Goal: Book appointment/travel/reservation

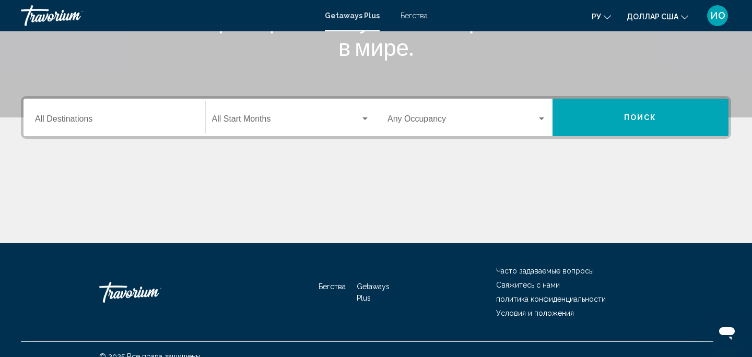
scroll to position [196, 0]
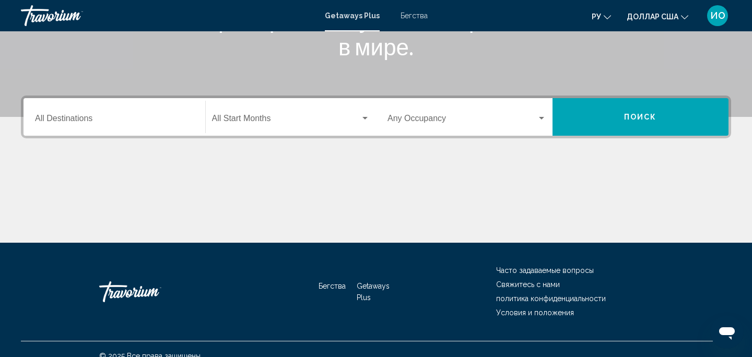
click at [66, 113] on div "Destination All Destinations" at bounding box center [114, 117] width 159 height 33
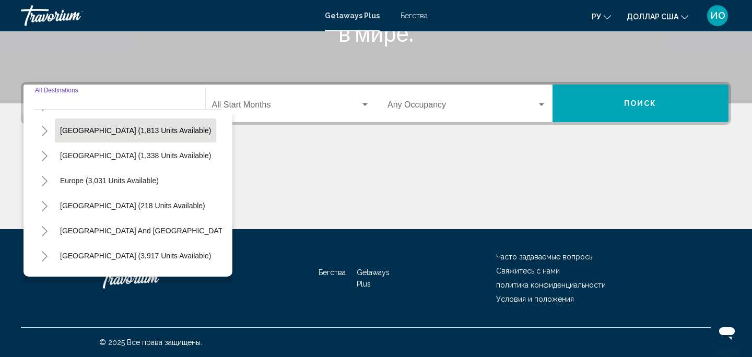
scroll to position [73, 0]
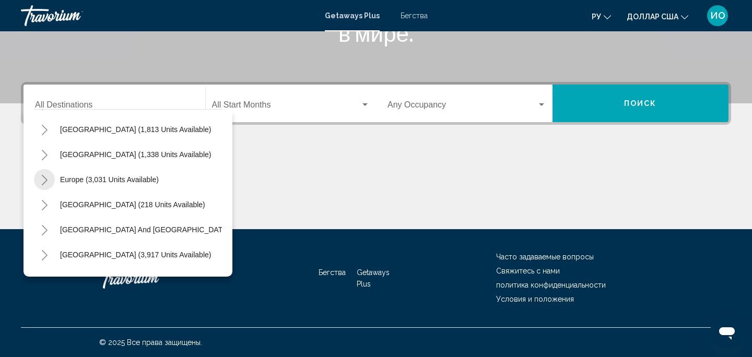
click at [44, 177] on icon "Toggle Europe (3,031 units available)" at bounding box center [45, 180] width 6 height 10
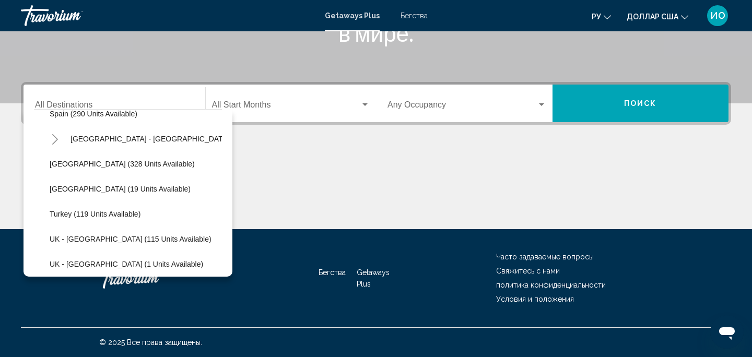
scroll to position [469, 0]
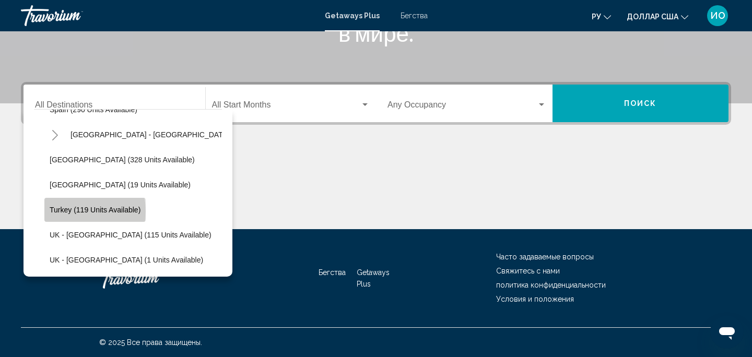
click at [71, 211] on span "Turkey (119 units available)" at bounding box center [95, 210] width 91 height 8
type input "**********"
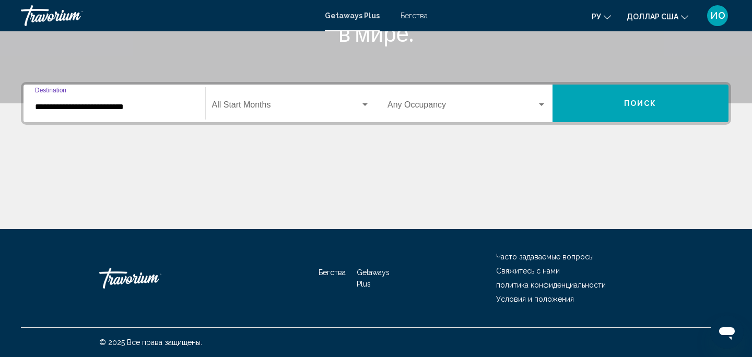
click at [287, 104] on span "Виджет поиска" at bounding box center [286, 106] width 149 height 9
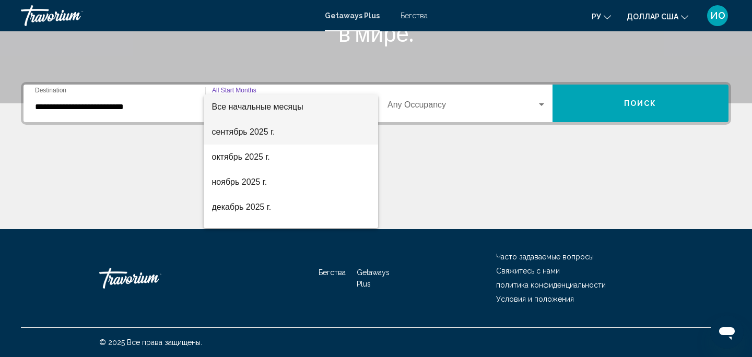
click at [276, 133] on span "сентябрь 2025 г." at bounding box center [291, 132] width 158 height 25
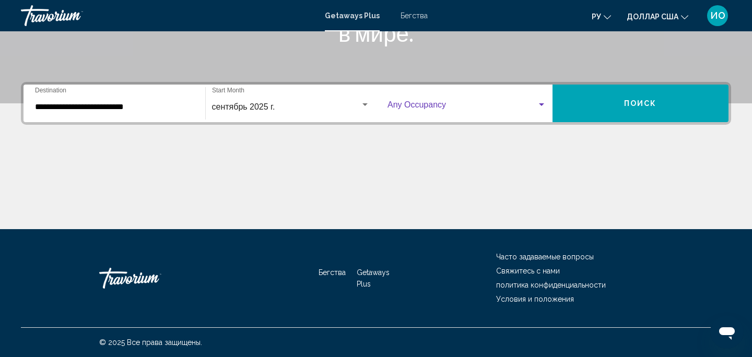
click at [447, 103] on span "Виджет поиска" at bounding box center [461, 106] width 149 height 9
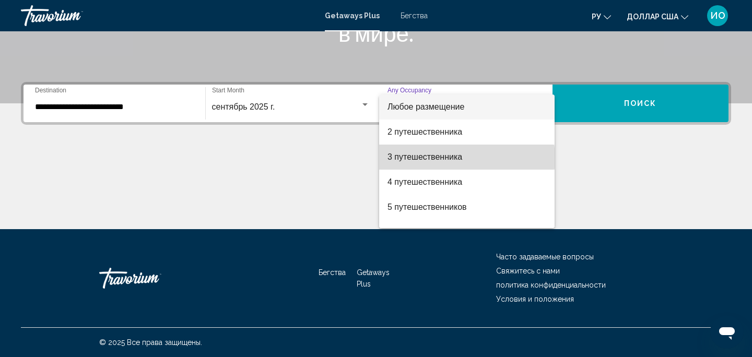
click at [458, 158] on font "3 путешественника" at bounding box center [424, 156] width 75 height 9
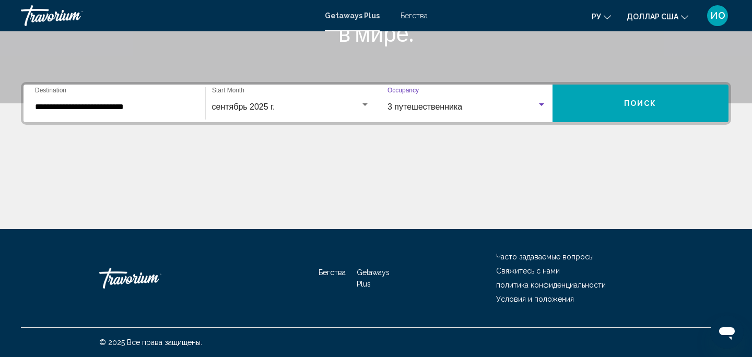
click at [642, 107] on span "Поиск" at bounding box center [640, 104] width 33 height 8
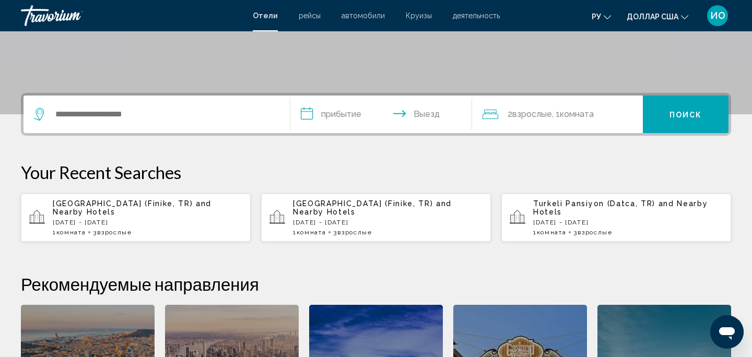
scroll to position [201, 0]
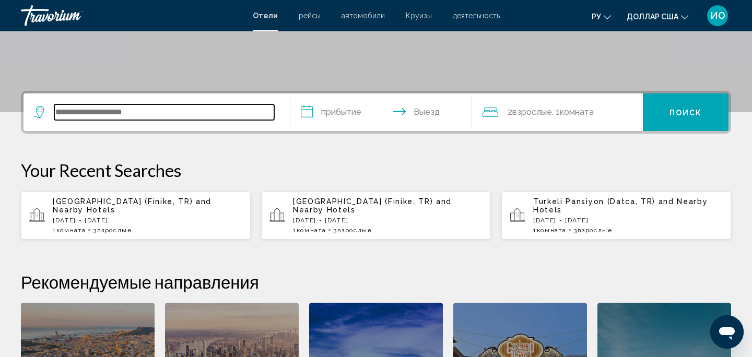
click at [91, 117] on input "Виджет поиска" at bounding box center [164, 112] width 220 height 16
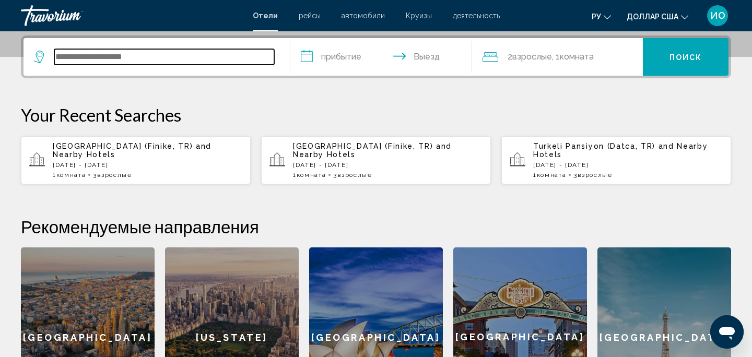
scroll to position [258, 0]
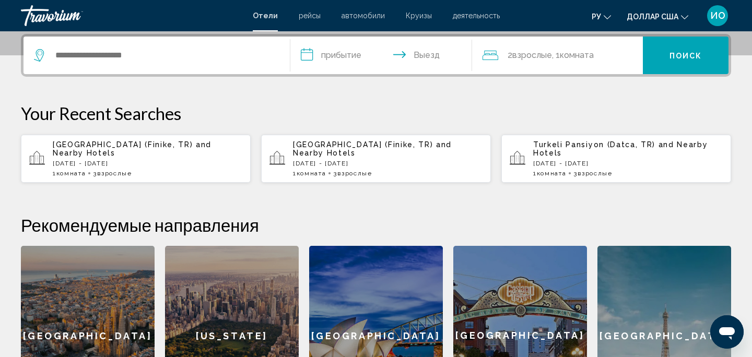
click at [40, 57] on icon "Виджет поиска" at bounding box center [40, 55] width 13 height 13
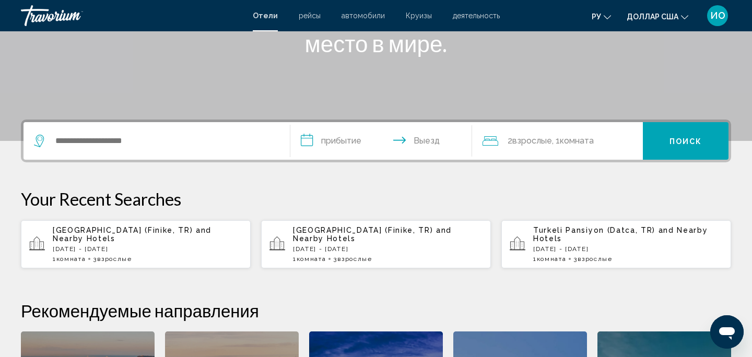
scroll to position [172, 0]
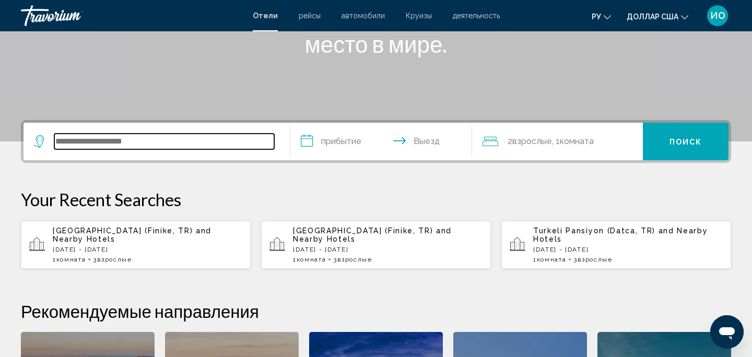
click at [76, 140] on input "Виджет поиска" at bounding box center [164, 142] width 220 height 16
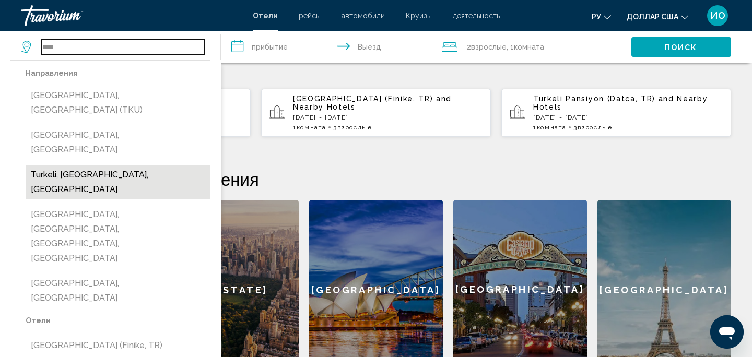
scroll to position [305, 0]
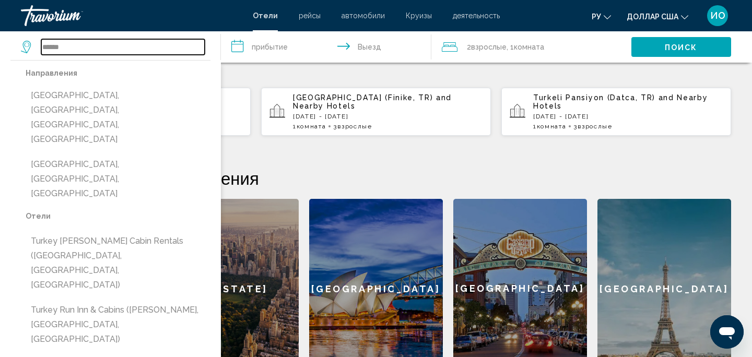
type input "**********"
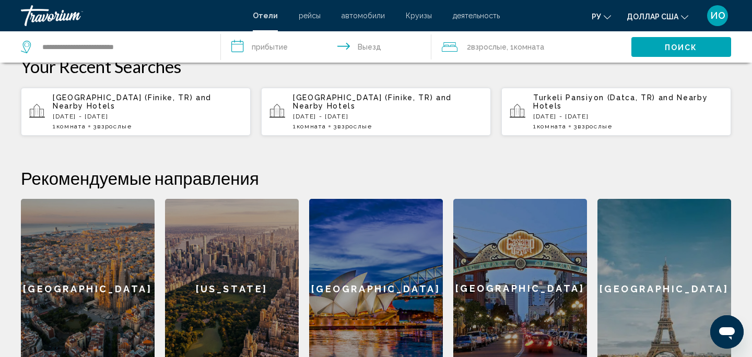
click at [256, 46] on input "**********" at bounding box center [328, 48] width 215 height 34
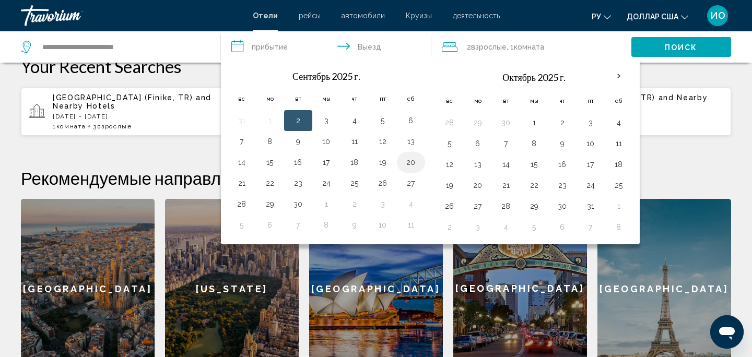
click at [415, 161] on button "20" at bounding box center [411, 162] width 17 height 15
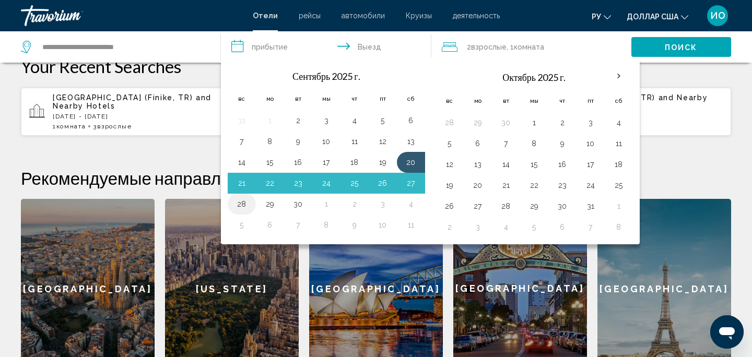
click at [244, 204] on button "28" at bounding box center [241, 204] width 17 height 15
type input "**********"
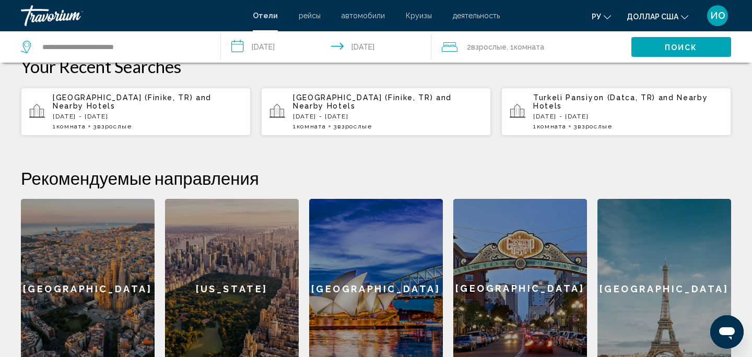
click at [565, 50] on div "2 Взрослые Взрослый , 1 Комната номера" at bounding box center [537, 47] width 190 height 15
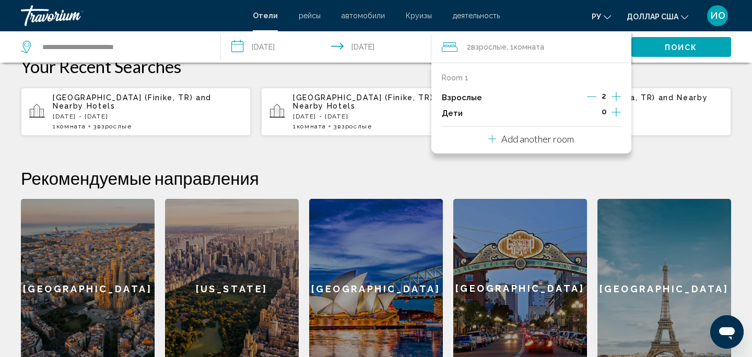
click at [617, 96] on icon "Increment adults" at bounding box center [615, 96] width 9 height 13
click at [688, 44] on font "Поиск" at bounding box center [681, 47] width 33 height 8
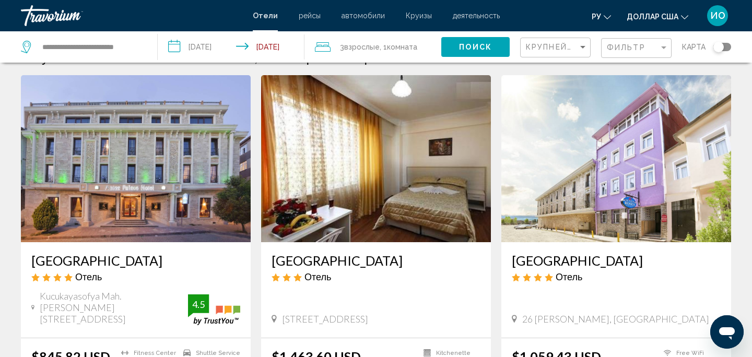
scroll to position [23, 0]
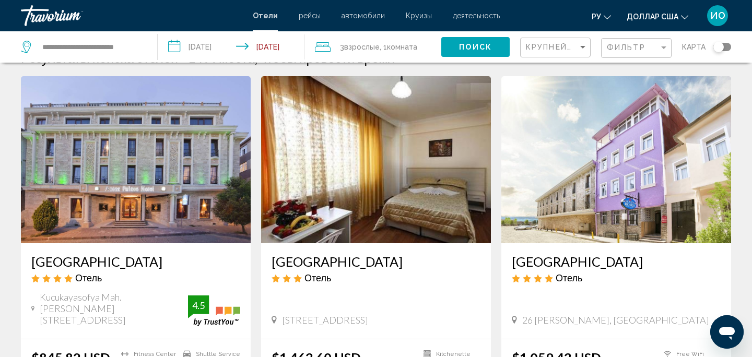
click at [174, 222] on img "Основное содержание" at bounding box center [136, 159] width 230 height 167
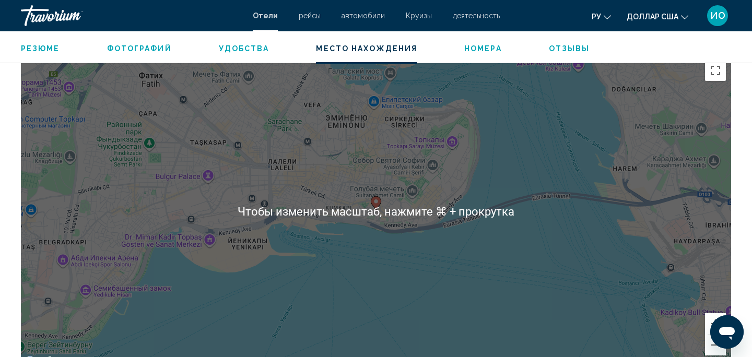
scroll to position [996, 0]
click at [303, 215] on div "Чтобы активировать перетаскивание с помощью клавиатуры, нажмите Alt + Ввод. Пос…" at bounding box center [376, 211] width 710 height 313
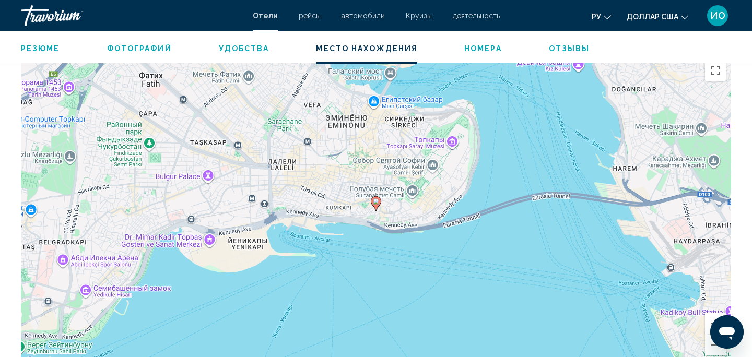
click at [303, 212] on div "Чтобы активировать перетаскивание с помощью клавиатуры, нажмите Alt + Ввод. Пос…" at bounding box center [376, 211] width 710 height 313
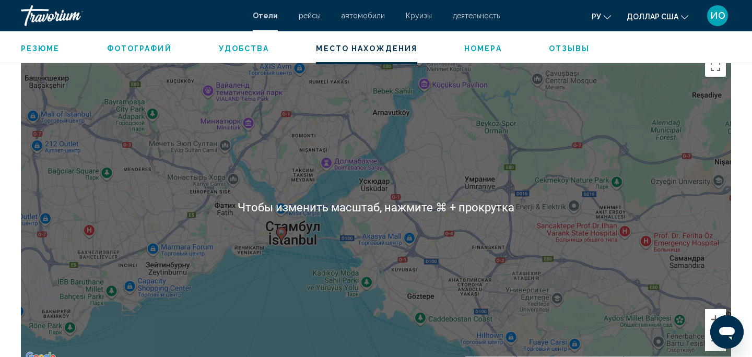
scroll to position [1001, 0]
click at [249, 257] on div "Чтобы активировать перетаскивание с помощью клавиатуры, нажмите Alt + Ввод. Пос…" at bounding box center [376, 206] width 710 height 313
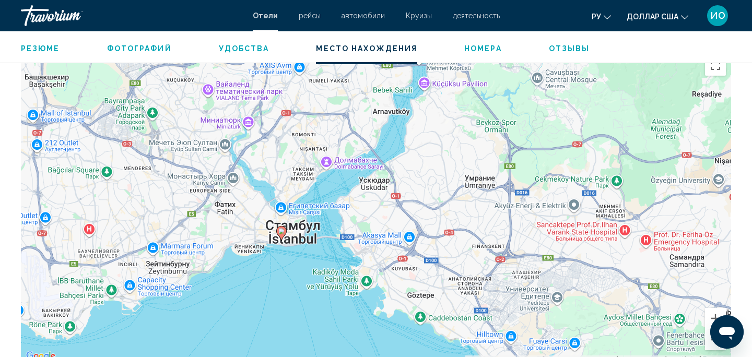
click at [251, 252] on div "Чтобы активировать перетаскивание с помощью клавиатуры, нажмите Alt + Ввод. Пос…" at bounding box center [376, 206] width 710 height 313
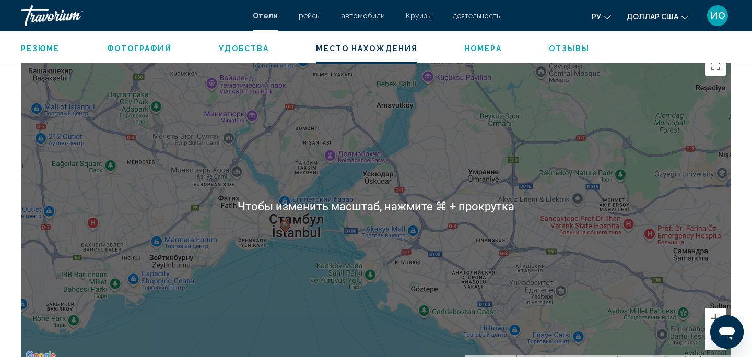
scroll to position [1010, 0]
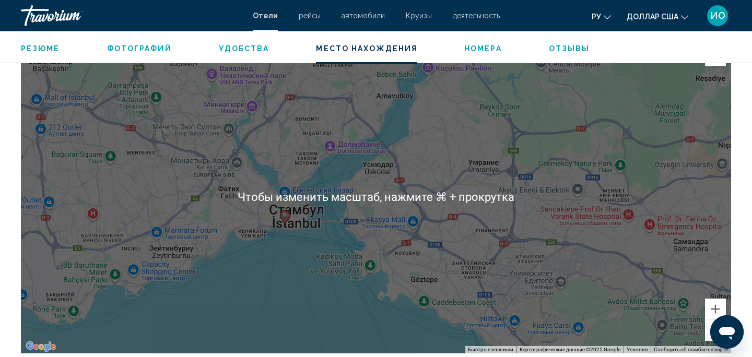
click at [251, 251] on div "Чтобы активировать перетаскивание с помощью клавиатуры, нажмите Alt + Ввод. Пос…" at bounding box center [376, 196] width 710 height 313
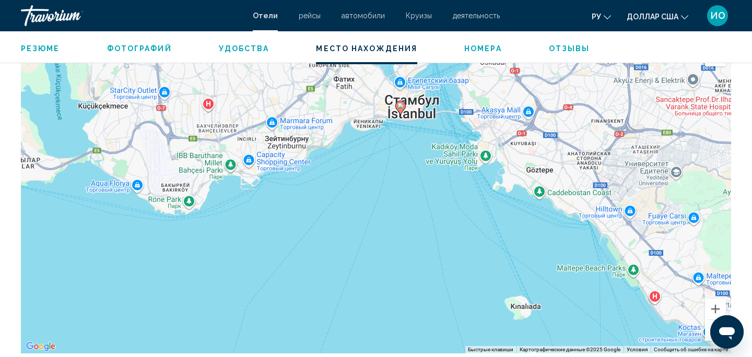
drag, startPoint x: 251, startPoint y: 250, endPoint x: 368, endPoint y: 139, distance: 161.0
click at [368, 140] on div "Чтобы активировать перетаскивание с помощью клавиатуры, нажмите Alt + Ввод. Пос…" at bounding box center [376, 196] width 710 height 313
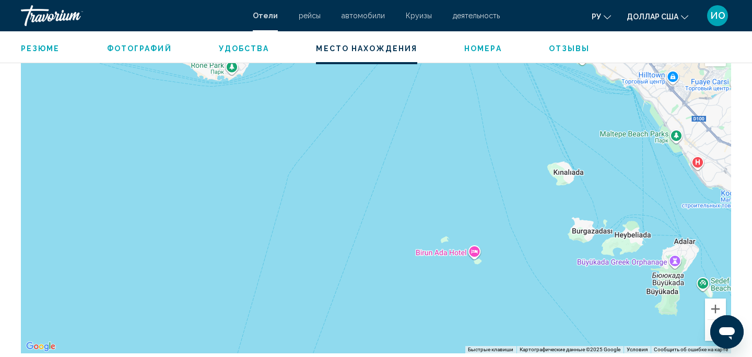
drag, startPoint x: 368, startPoint y: 139, endPoint x: 410, endPoint y: 3, distance: 142.7
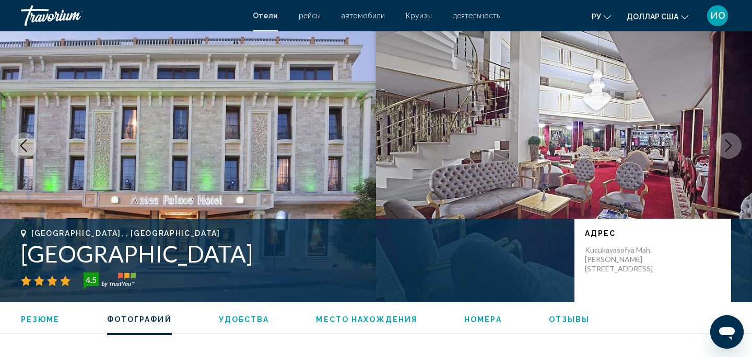
scroll to position [0, 0]
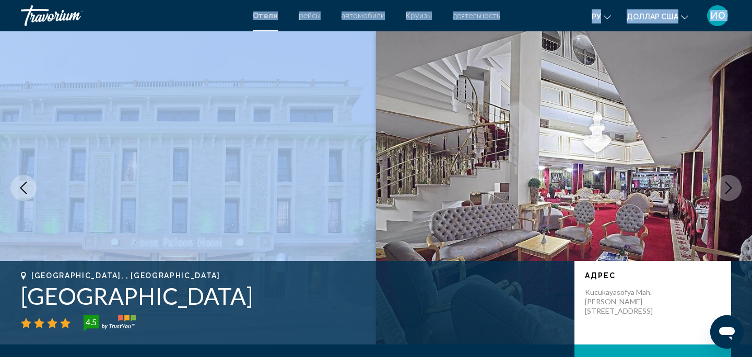
drag, startPoint x: 410, startPoint y: 3, endPoint x: 371, endPoint y: 163, distance: 165.0
click at [371, 153] on div "Перейти к общему содержанию Отели рейсы автомобили Круизы деятельность Отели ре…" at bounding box center [376, 178] width 752 height 357
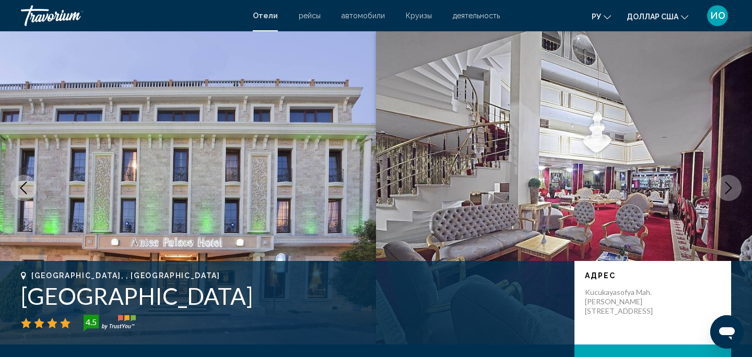
click at [355, 343] on div "[GEOGRAPHIC_DATA], , [GEOGRAPHIC_DATA] [GEOGRAPHIC_DATA] 4.5 адрес [PERSON_NAME…" at bounding box center [376, 303] width 752 height 84
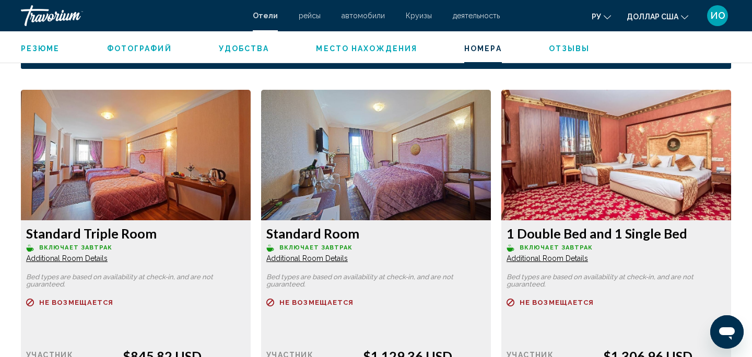
scroll to position [1378, 0]
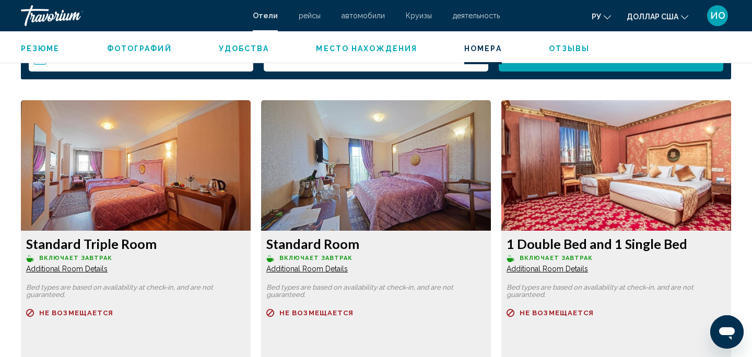
click at [176, 195] on img "Основное содержание" at bounding box center [136, 165] width 230 height 131
click at [130, 287] on p "Bed types are based on availability at check-in, and are not guaranteed." at bounding box center [135, 291] width 219 height 15
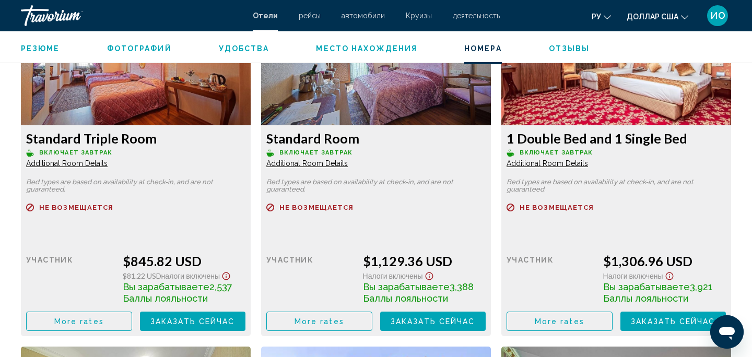
scroll to position [1484, 0]
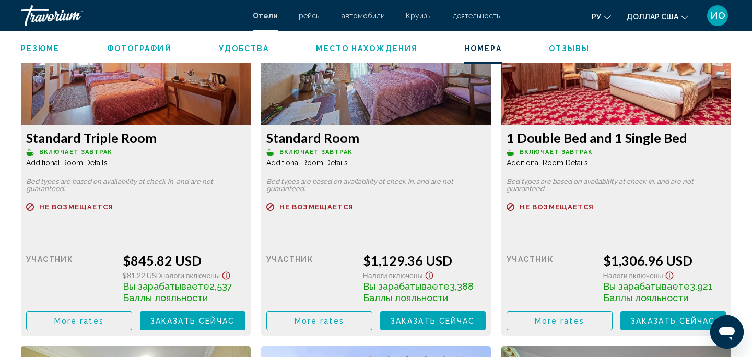
click at [202, 96] on img "Основное содержание" at bounding box center [136, 59] width 230 height 131
click at [251, 113] on img "Основное содержание" at bounding box center [136, 59] width 230 height 131
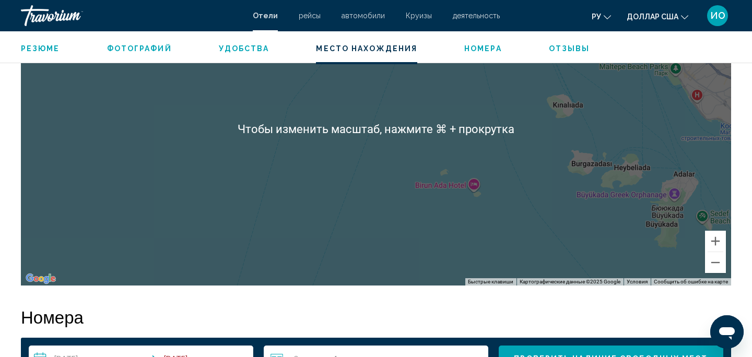
scroll to position [1075, 0]
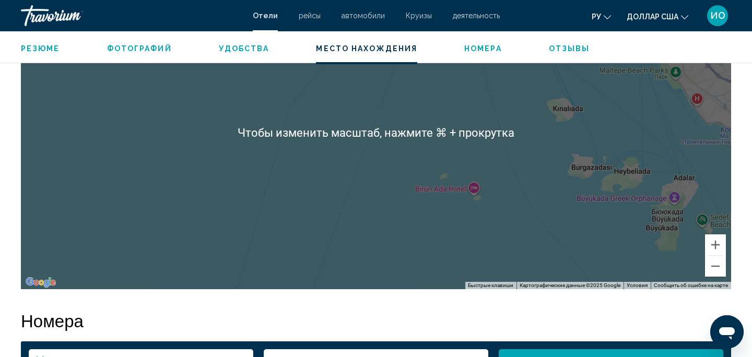
click at [345, 240] on div "Чтобы активировать перетаскивание с помощью клавиатуры, нажмите Alt + Ввод. Пос…" at bounding box center [376, 132] width 710 height 313
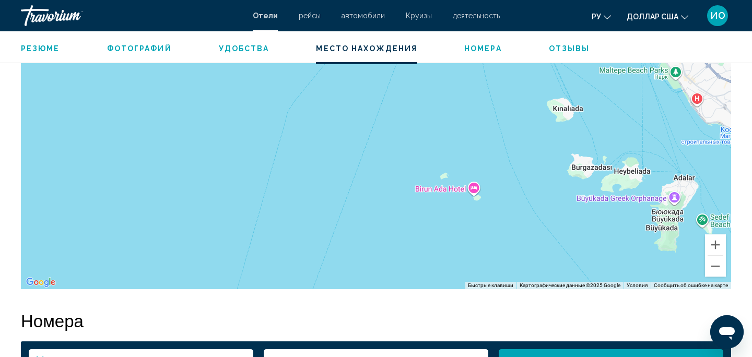
click at [345, 240] on div "Чтобы активировать перетаскивание с помощью клавиатуры, нажмите Alt + Ввод. Пос…" at bounding box center [376, 132] width 710 height 313
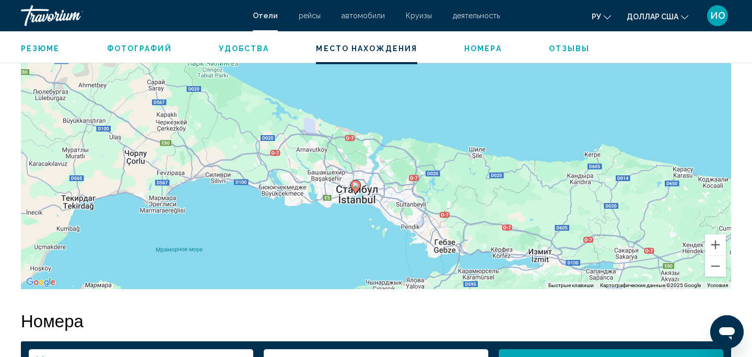
drag, startPoint x: 342, startPoint y: 239, endPoint x: 343, endPoint y: 233, distance: 6.4
click at [343, 233] on div "Чтобы активировать перетаскивание с помощью клавиатуры, нажмите Alt + Ввод. Пос…" at bounding box center [376, 132] width 710 height 313
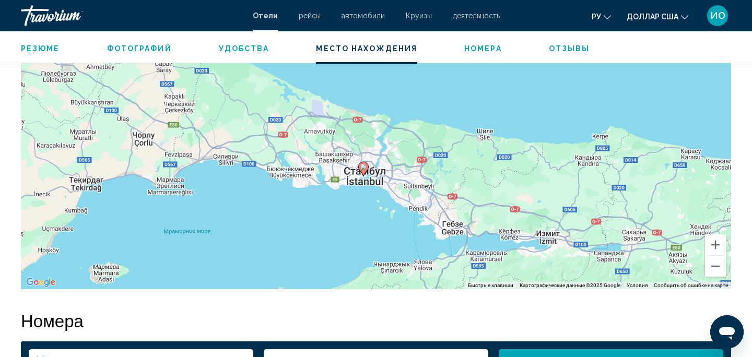
drag, startPoint x: 343, startPoint y: 230, endPoint x: 351, endPoint y: 214, distance: 18.0
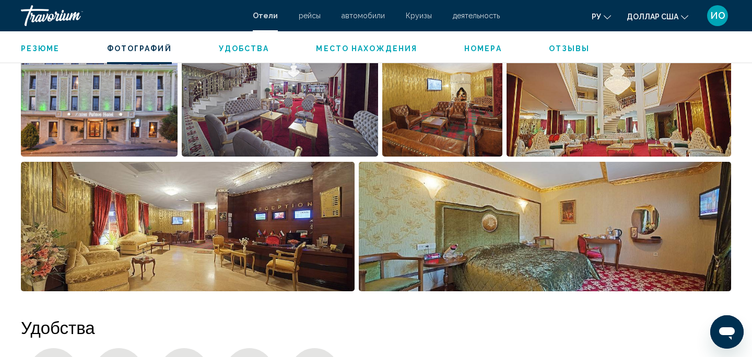
scroll to position [569, 0]
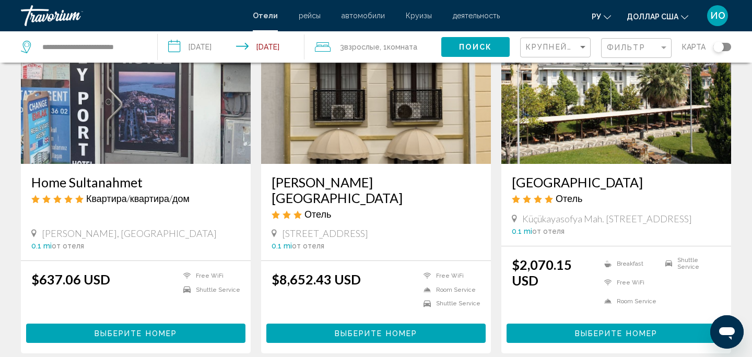
scroll to position [1251, 0]
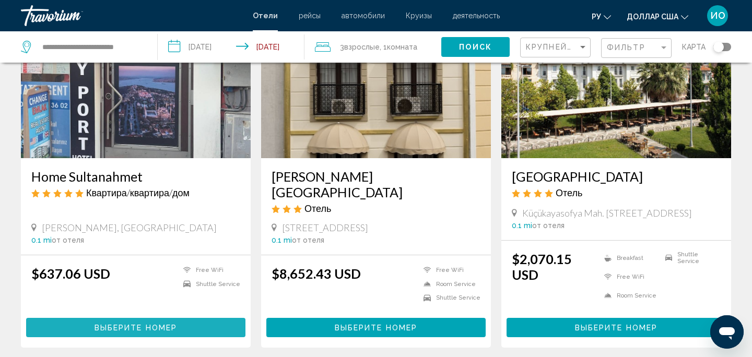
click at [146, 318] on button "Выберите номер" at bounding box center [135, 327] width 219 height 19
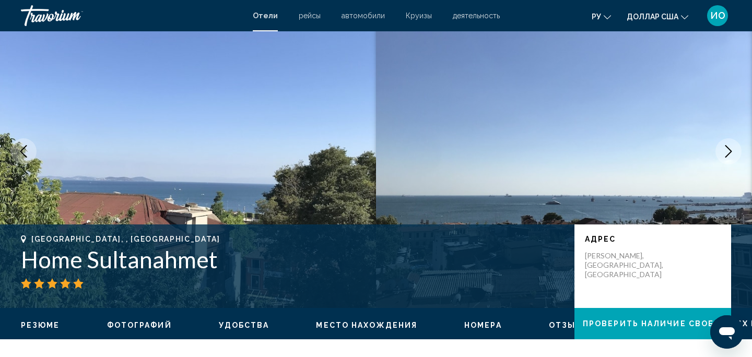
scroll to position [49, 0]
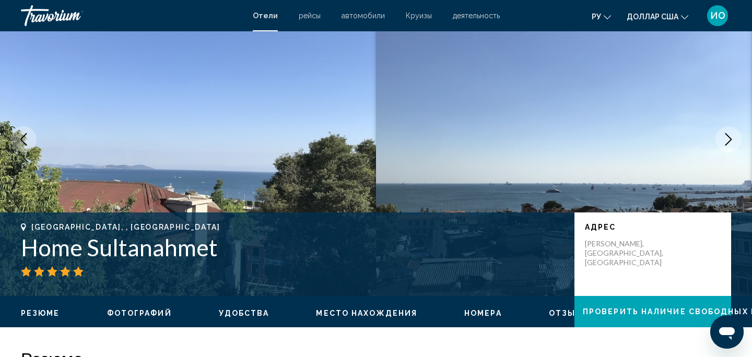
click at [725, 139] on icon "Next image" at bounding box center [728, 139] width 13 height 13
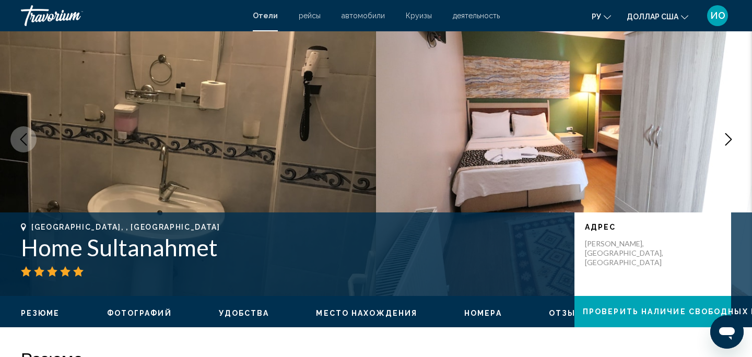
click at [726, 139] on icon "Next image" at bounding box center [728, 139] width 13 height 13
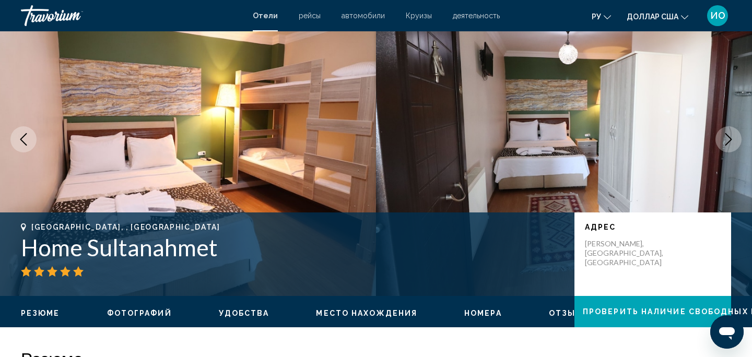
click at [726, 139] on icon "Next image" at bounding box center [728, 139] width 13 height 13
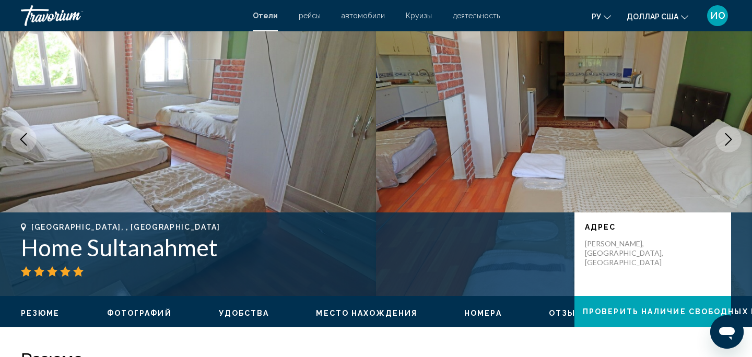
click at [726, 139] on icon "Next image" at bounding box center [728, 139] width 13 height 13
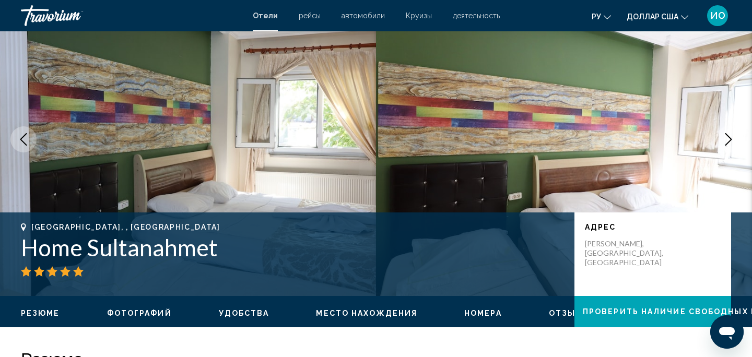
click at [726, 139] on icon "Next image" at bounding box center [728, 139] width 13 height 13
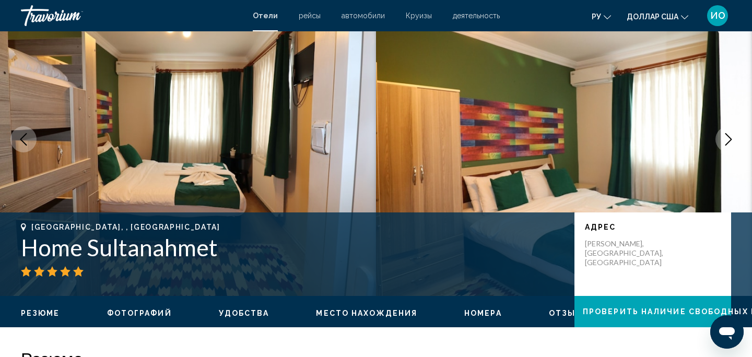
click at [725, 140] on icon "Next image" at bounding box center [728, 139] width 13 height 13
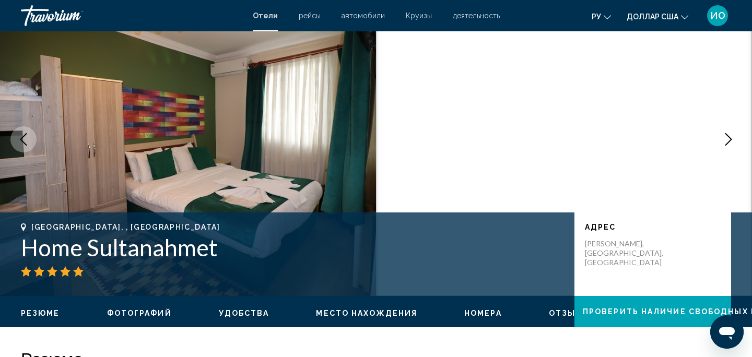
click at [725, 141] on icon "Next image" at bounding box center [728, 139] width 13 height 13
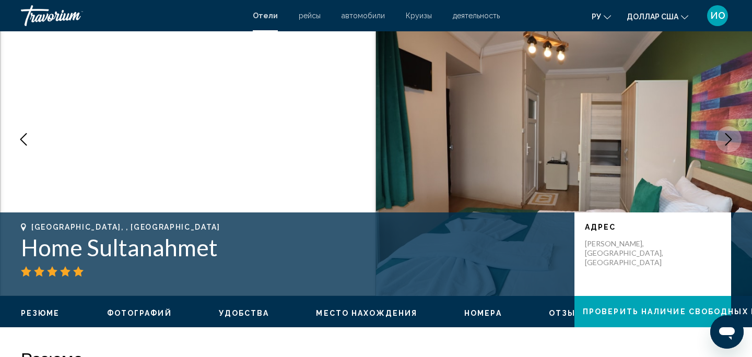
click at [725, 141] on icon "Next image" at bounding box center [728, 139] width 13 height 13
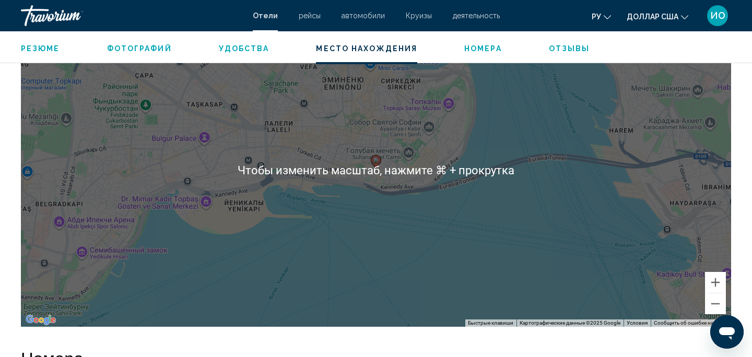
scroll to position [1041, 0]
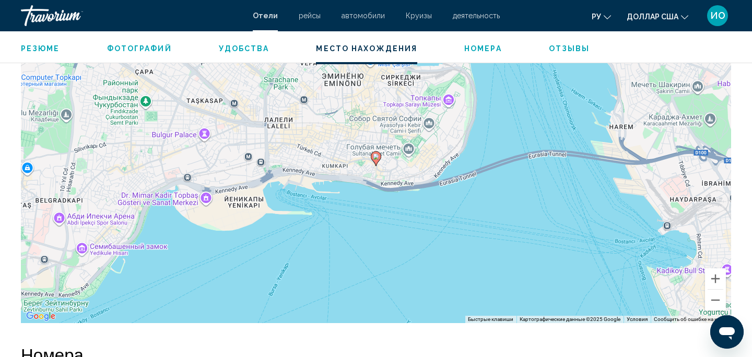
click at [411, 236] on div "Чтобы активировать перетаскивание с помощью клавиатуры, нажмите Alt + Ввод. Пос…" at bounding box center [376, 166] width 710 height 313
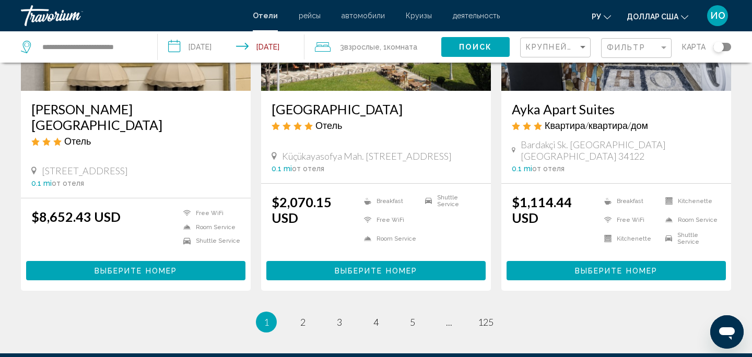
scroll to position [1403, 0]
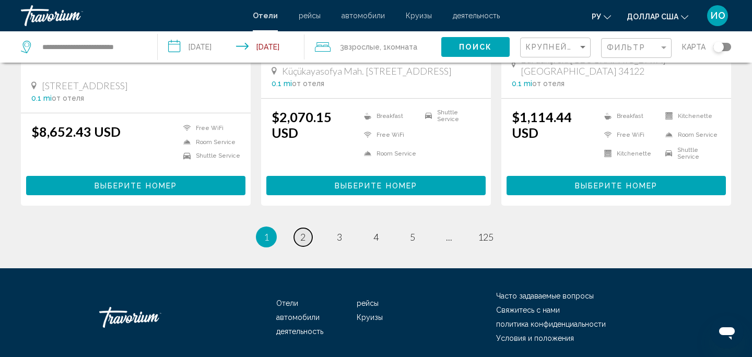
click at [307, 228] on link "page 2" at bounding box center [303, 237] width 18 height 18
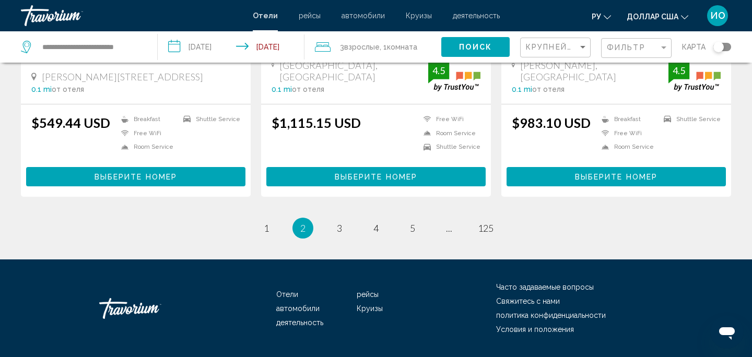
scroll to position [1416, 0]
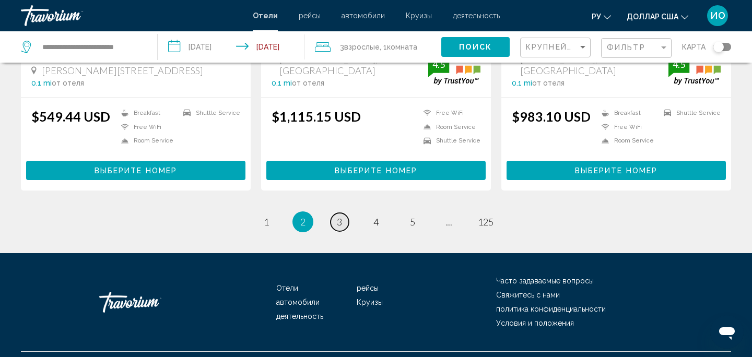
click at [340, 216] on span "3" at bounding box center [339, 221] width 5 height 11
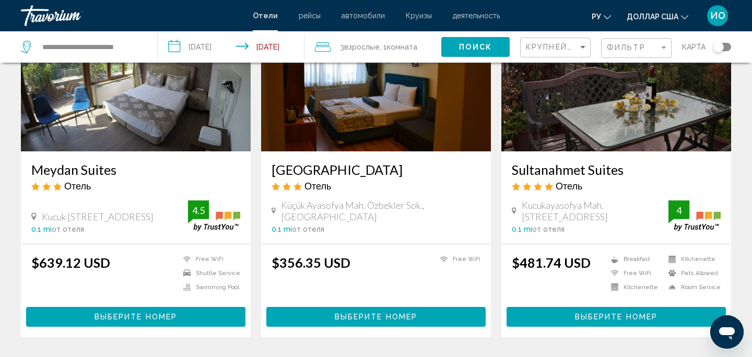
scroll to position [500, 0]
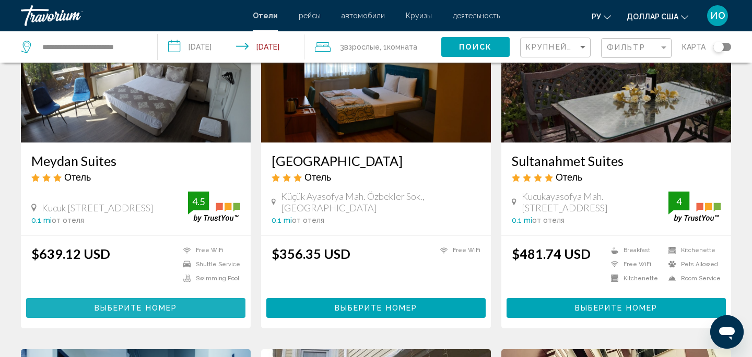
click at [154, 313] on span "Выберите номер" at bounding box center [136, 308] width 83 height 8
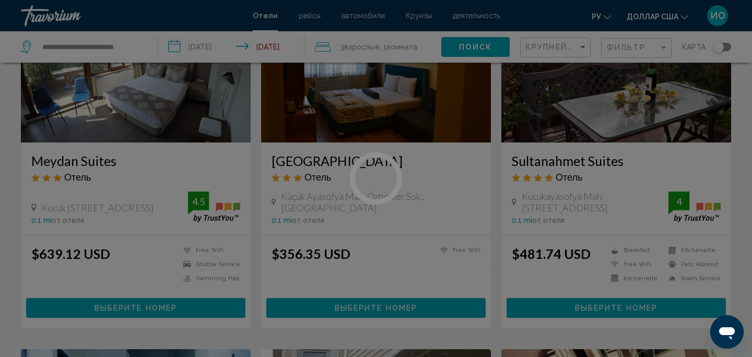
scroll to position [9, 0]
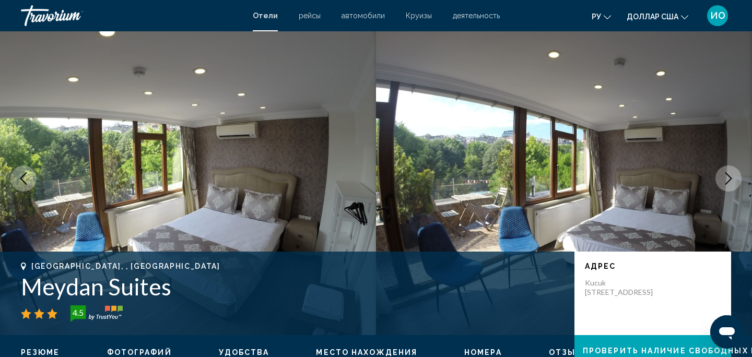
click at [733, 183] on icon "Next image" at bounding box center [728, 178] width 13 height 13
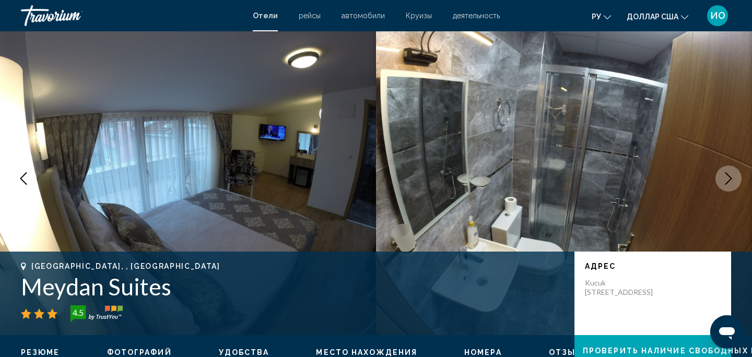
click at [733, 184] on icon "Next image" at bounding box center [728, 178] width 13 height 13
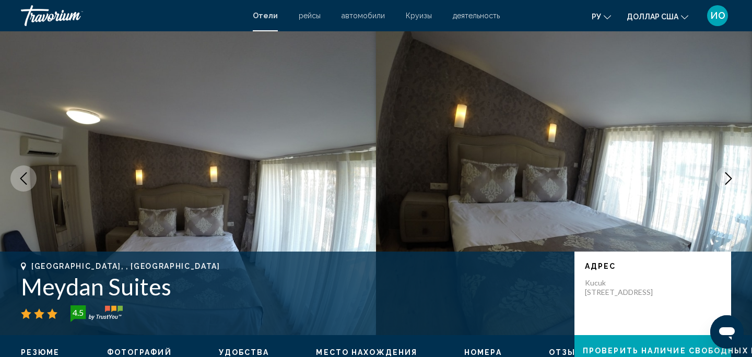
click at [733, 184] on icon "Next image" at bounding box center [728, 178] width 13 height 13
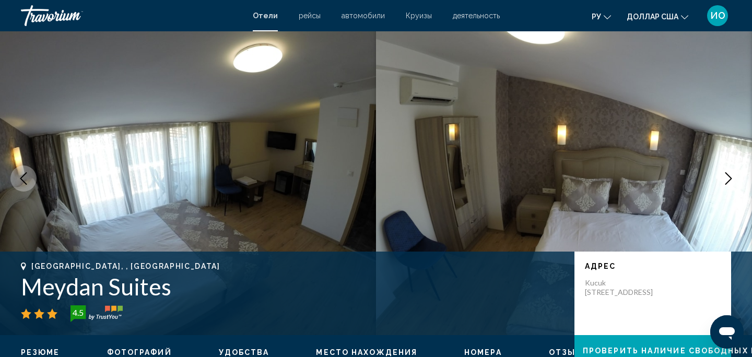
click at [733, 185] on button "Next image" at bounding box center [728, 179] width 26 height 26
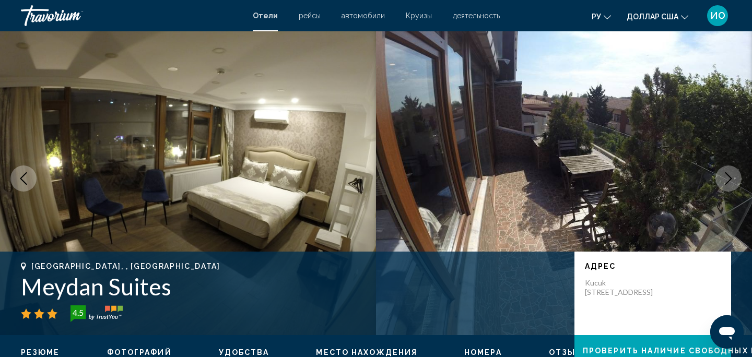
click at [733, 185] on button "Next image" at bounding box center [728, 179] width 26 height 26
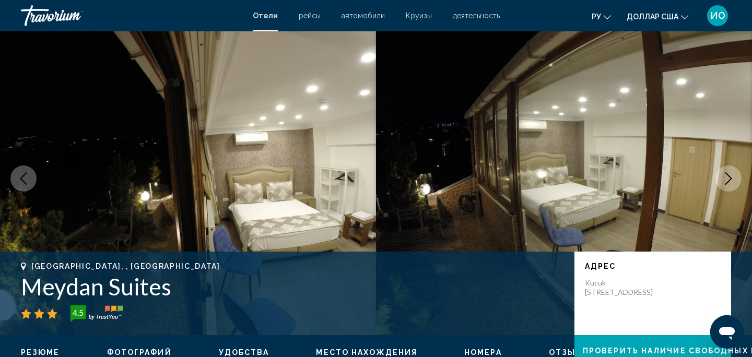
click at [733, 185] on button "Next image" at bounding box center [728, 179] width 26 height 26
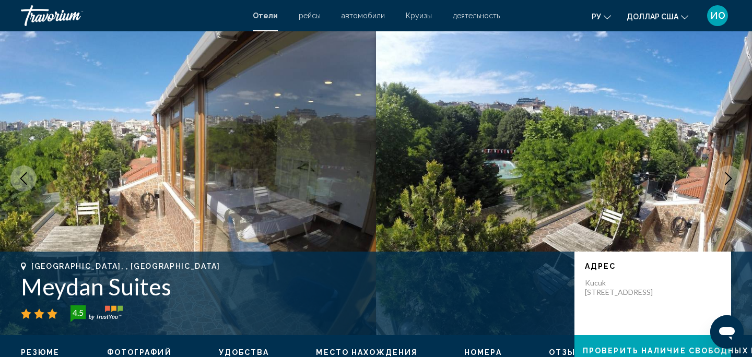
click at [733, 185] on button "Next image" at bounding box center [728, 179] width 26 height 26
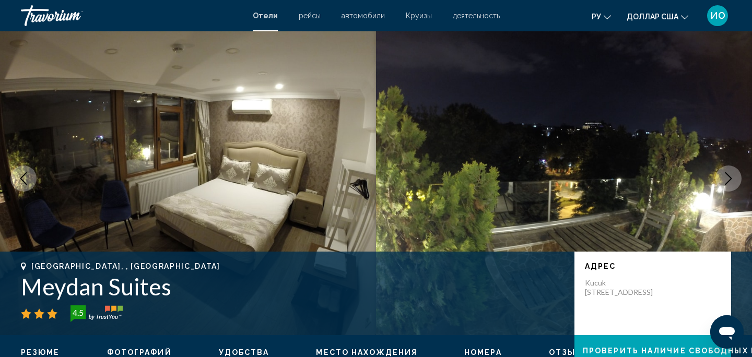
click at [733, 185] on button "Next image" at bounding box center [728, 179] width 26 height 26
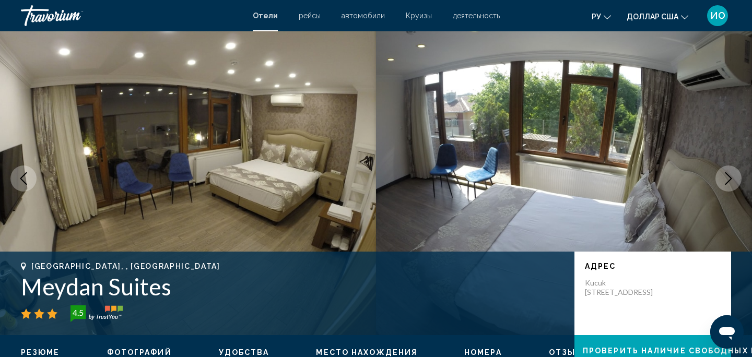
click at [733, 185] on button "Next image" at bounding box center [728, 179] width 26 height 26
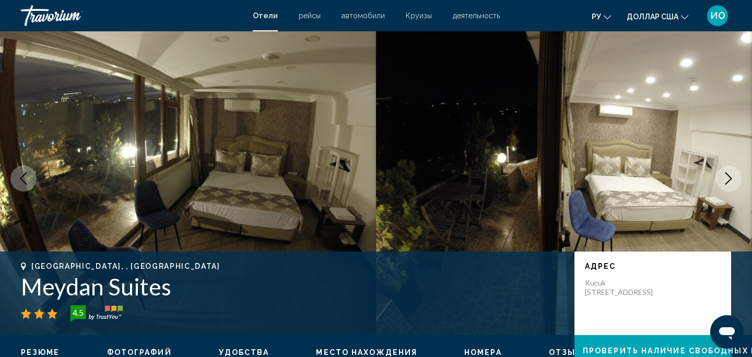
click at [733, 185] on button "Next image" at bounding box center [728, 179] width 26 height 26
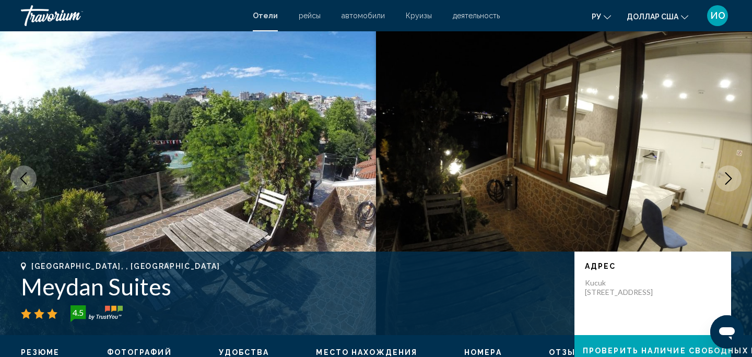
click at [733, 186] on button "Next image" at bounding box center [728, 179] width 26 height 26
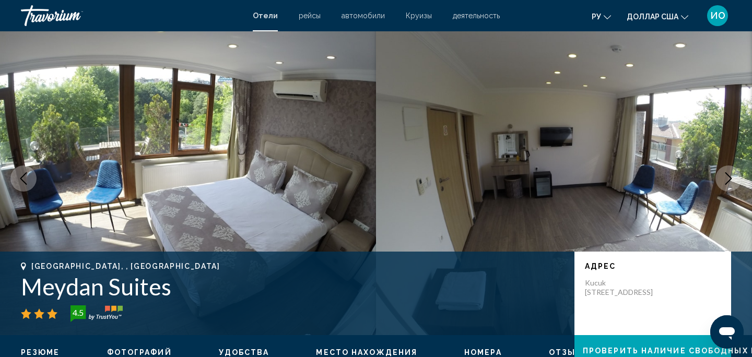
click at [733, 186] on button "Next image" at bounding box center [728, 179] width 26 height 26
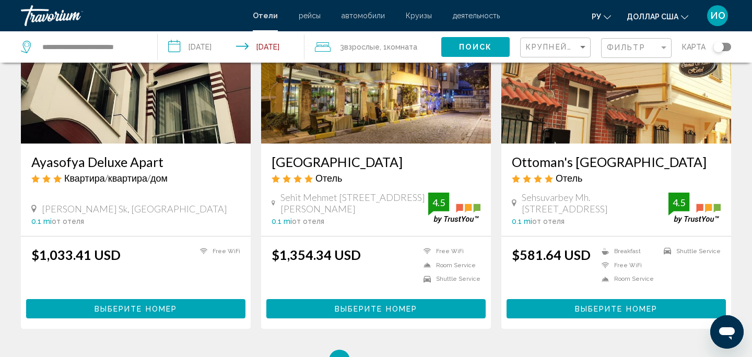
scroll to position [1272, 0]
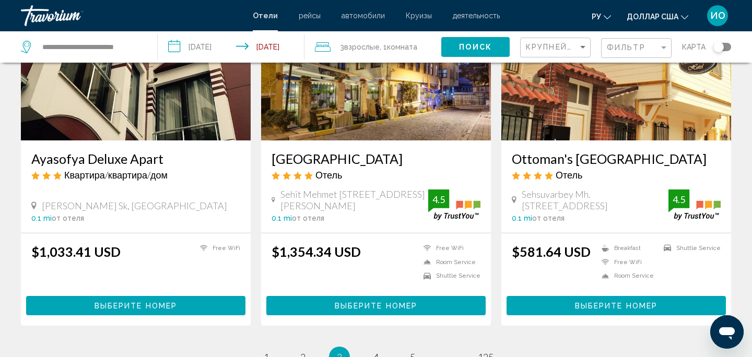
click at [608, 303] on span "Выберите номер" at bounding box center [616, 306] width 83 height 8
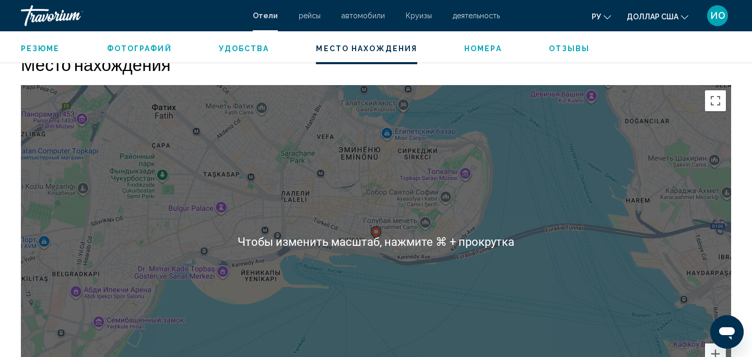
scroll to position [938, 0]
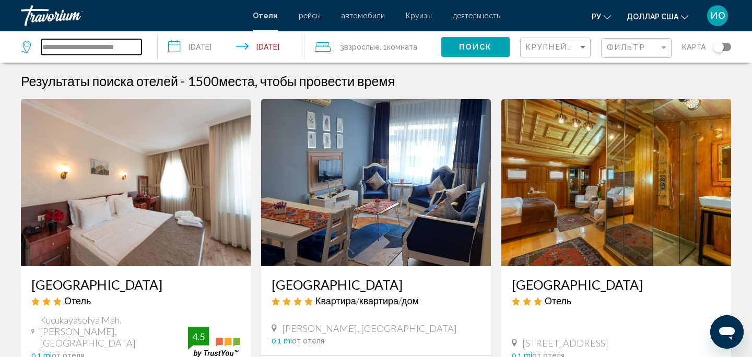
click at [140, 49] on input "**********" at bounding box center [91, 47] width 100 height 16
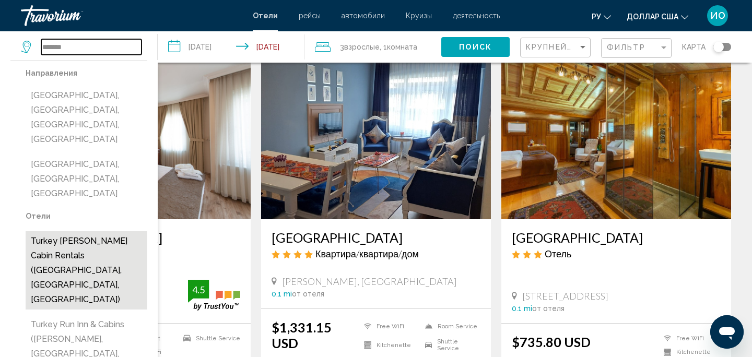
scroll to position [46, 0]
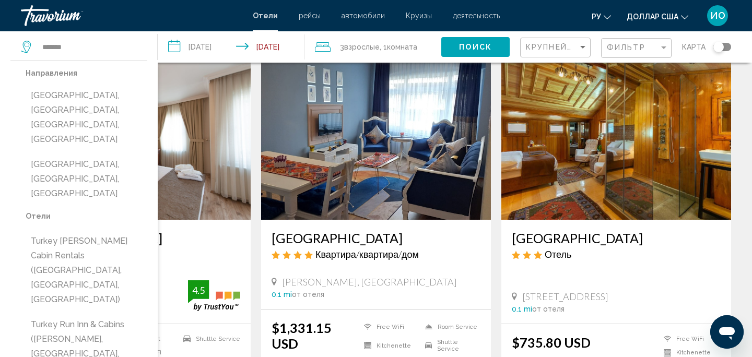
type input "**********"
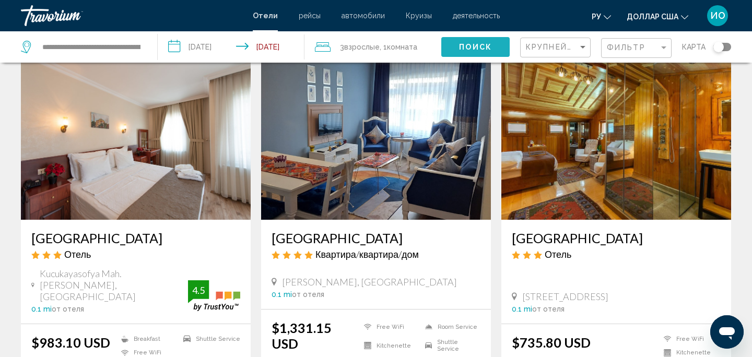
click at [489, 41] on button "Поиск" at bounding box center [475, 46] width 68 height 19
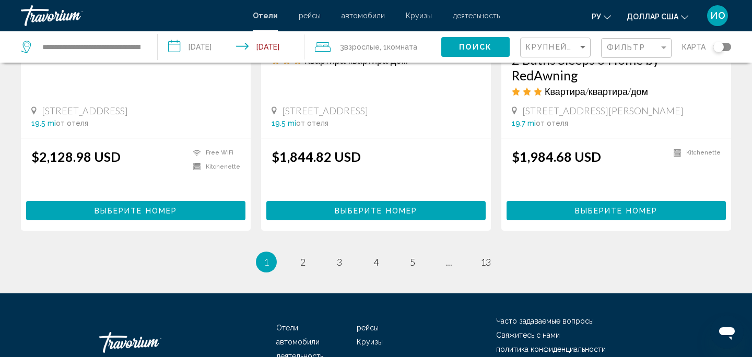
scroll to position [1457, 0]
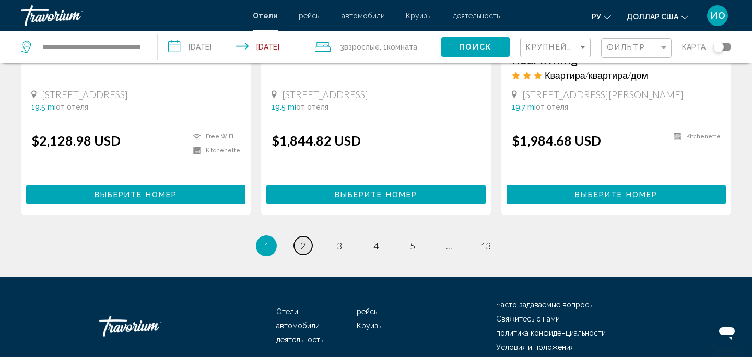
click at [301, 240] on span "2" at bounding box center [302, 245] width 5 height 11
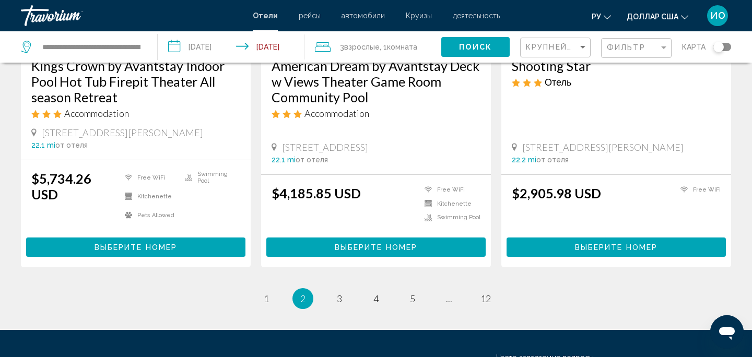
scroll to position [1396, 0]
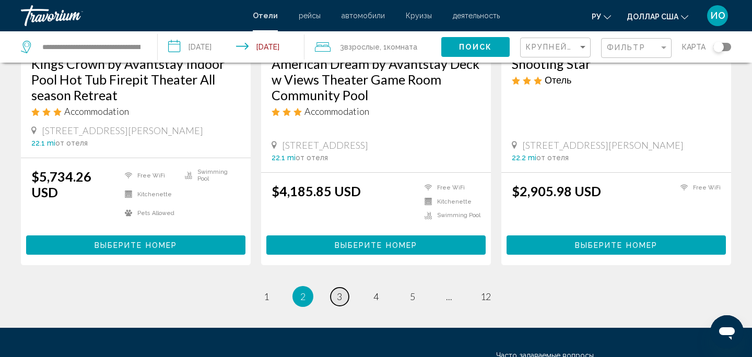
click at [341, 291] on span "3" at bounding box center [339, 296] width 5 height 11
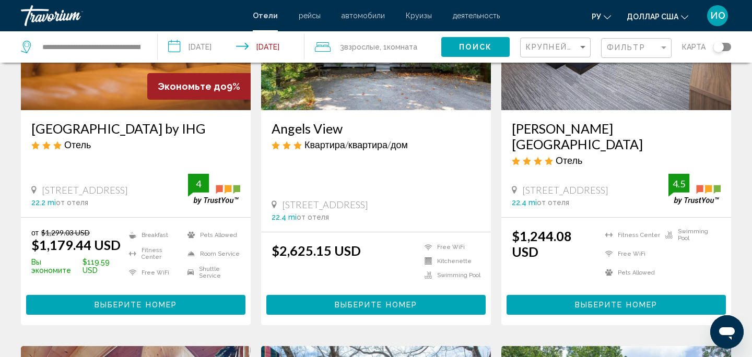
scroll to position [138, 0]
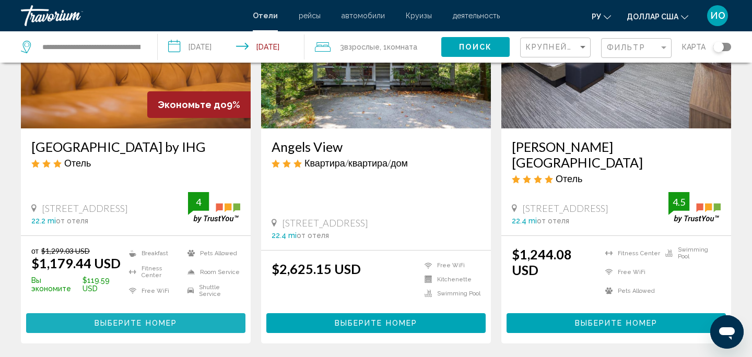
click at [160, 320] on span "Выберите номер" at bounding box center [136, 324] width 83 height 8
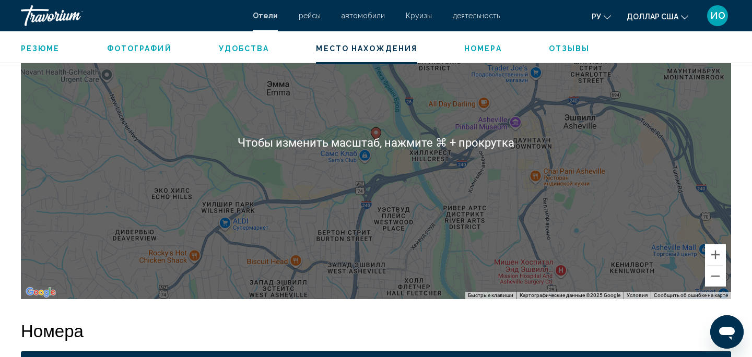
scroll to position [1058, 0]
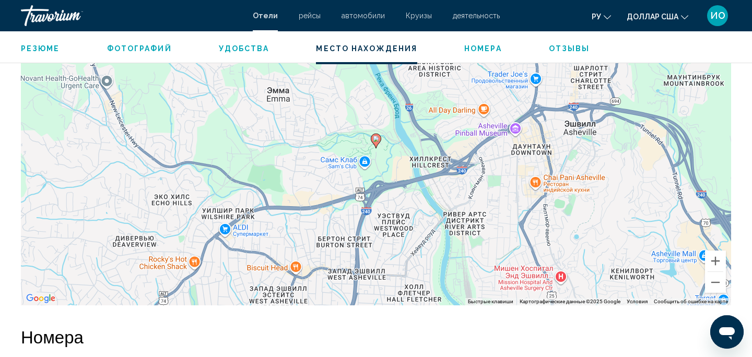
click at [409, 155] on div "Чтобы активировать перетаскивание с помощью клавиатуры, нажмите Alt + Ввод. Пос…" at bounding box center [376, 148] width 710 height 313
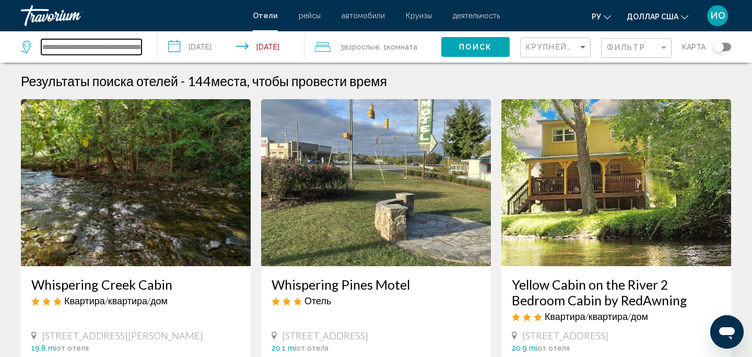
click at [140, 48] on input "**********" at bounding box center [91, 47] width 100 height 16
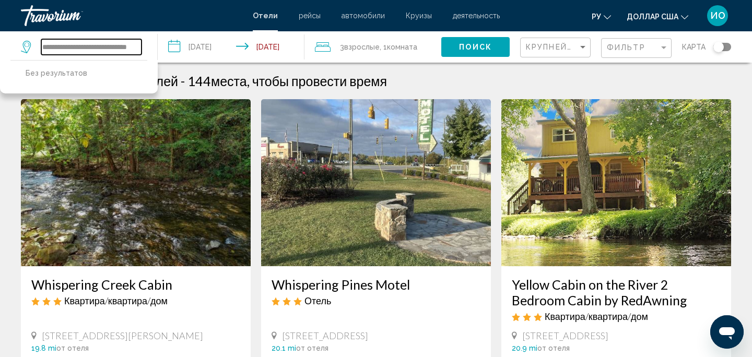
click at [136, 46] on input "**********" at bounding box center [91, 47] width 100 height 16
click at [124, 47] on input "**********" at bounding box center [91, 47] width 100 height 16
type input "*"
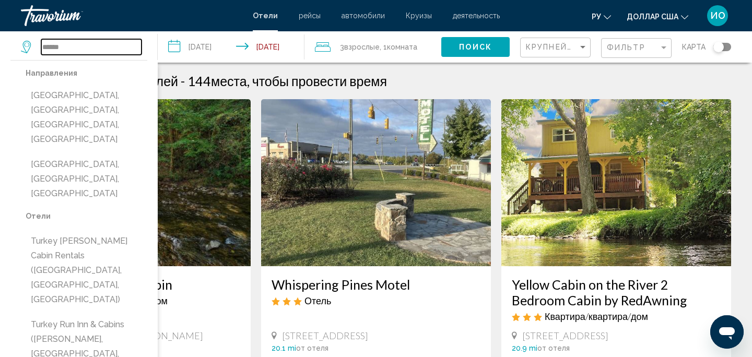
type input "******"
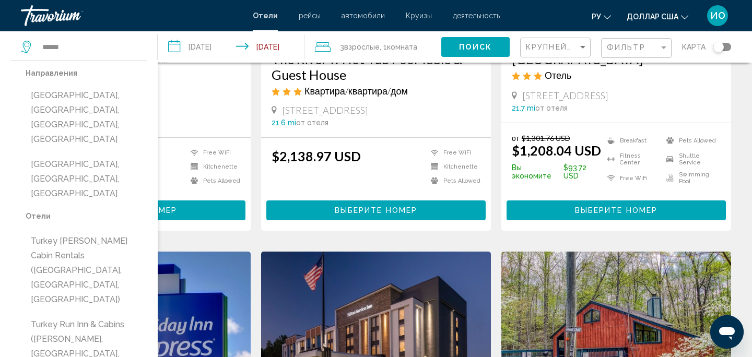
scroll to position [623, 0]
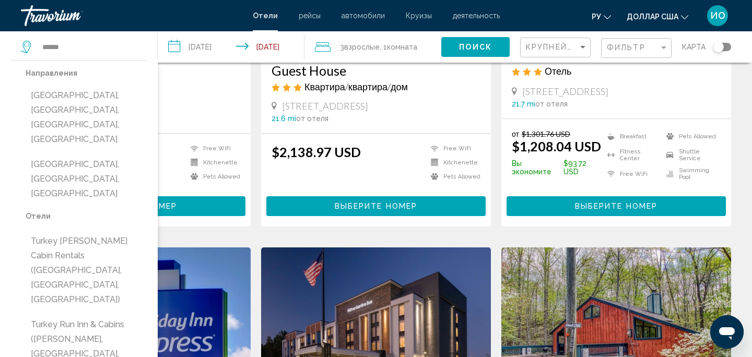
click at [274, 107] on icon "Основное содержание" at bounding box center [274, 106] width 5 height 8
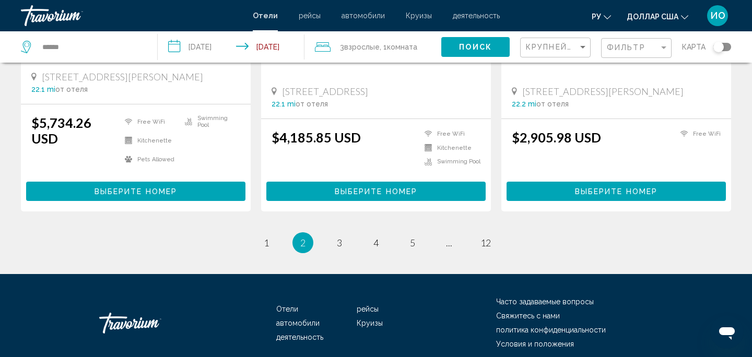
scroll to position [1467, 0]
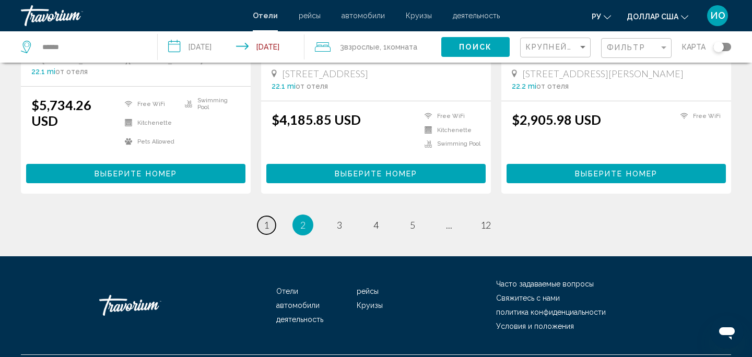
click at [265, 219] on span "1" at bounding box center [266, 224] width 5 height 11
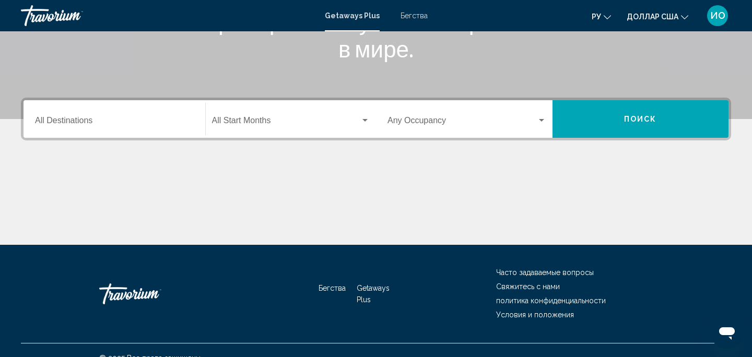
scroll to position [188, 0]
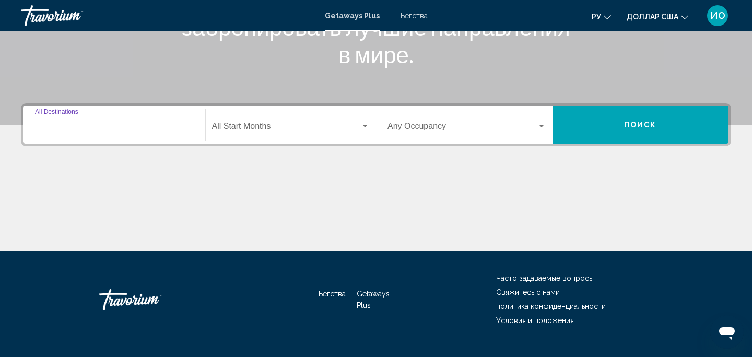
click at [97, 126] on input "Destination All Destinations" at bounding box center [114, 128] width 159 height 9
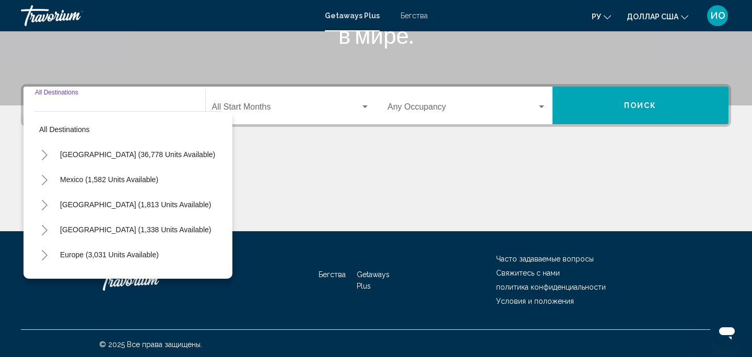
scroll to position [210, 0]
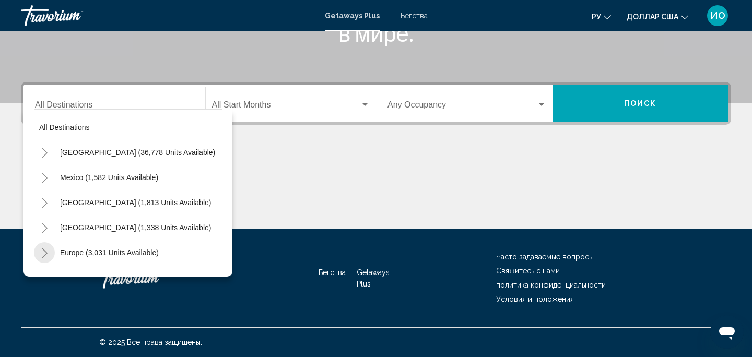
click at [46, 253] on icon "Toggle Europe (3,031 units available)" at bounding box center [45, 253] width 6 height 10
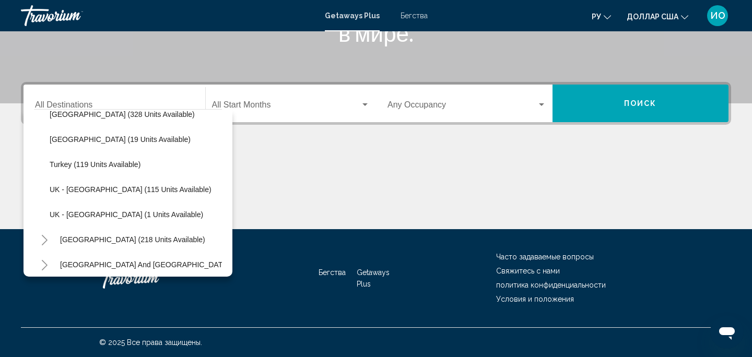
scroll to position [502, 0]
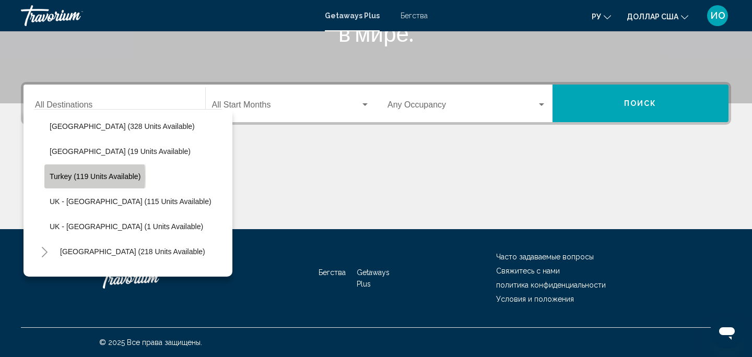
click at [61, 176] on span "Turkey (119 units available)" at bounding box center [95, 176] width 91 height 8
type input "**********"
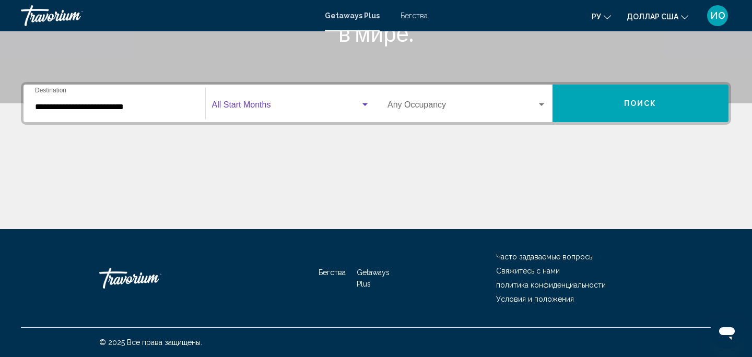
click at [364, 107] on div "Виджет поиска" at bounding box center [364, 105] width 9 height 8
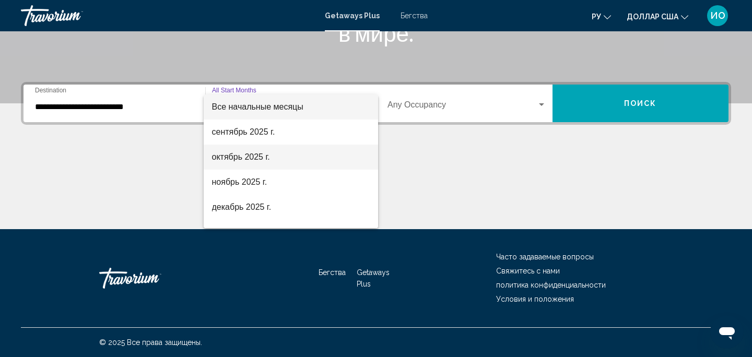
click at [295, 160] on span "октябрь 2025 г." at bounding box center [291, 157] width 158 height 25
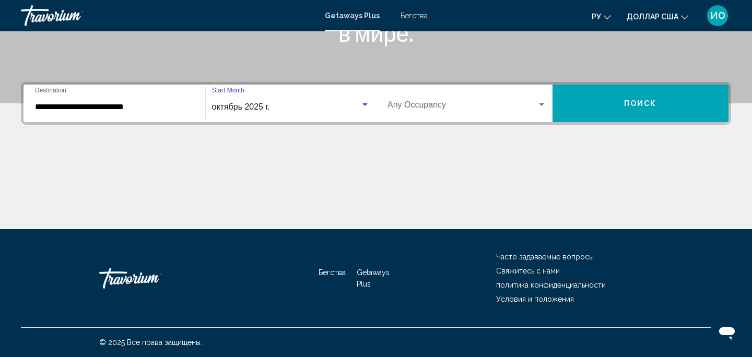
click at [453, 105] on span "Виджет поиска" at bounding box center [461, 106] width 149 height 9
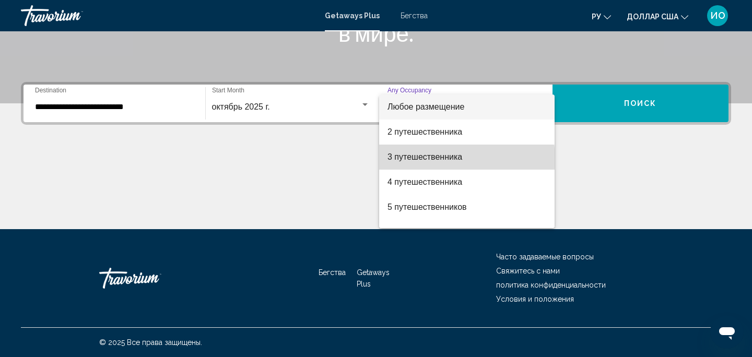
click at [446, 159] on font "3 путешественника" at bounding box center [424, 156] width 75 height 9
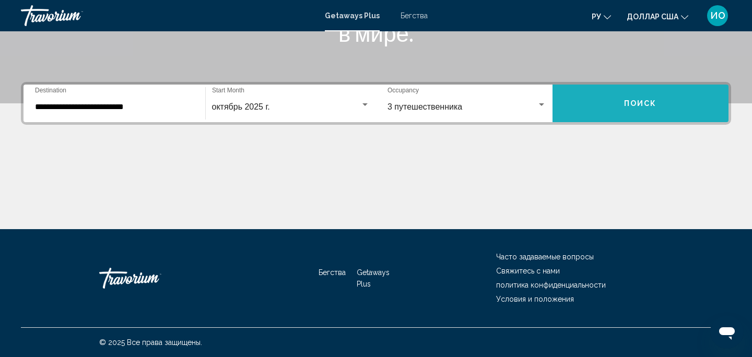
click at [625, 105] on span "Поиск" at bounding box center [640, 104] width 33 height 8
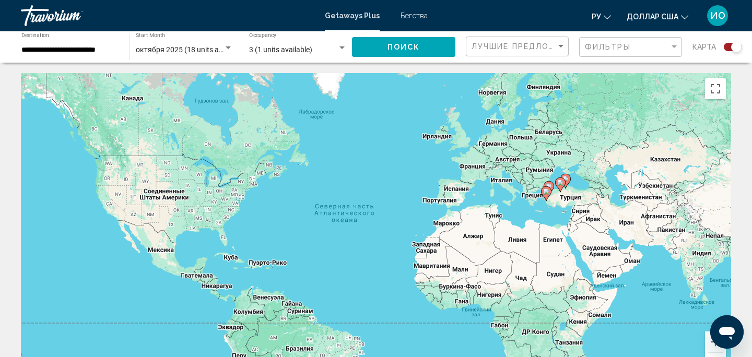
click at [547, 195] on icon "Основное содержание" at bounding box center [545, 194] width 9 height 14
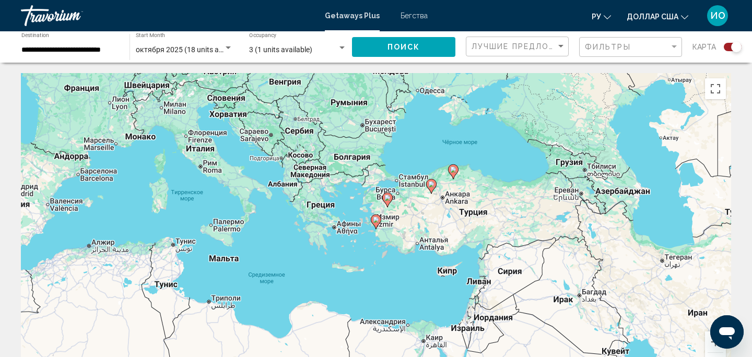
click at [375, 221] on image "Основное содержание" at bounding box center [376, 220] width 6 height 6
type input "**********"
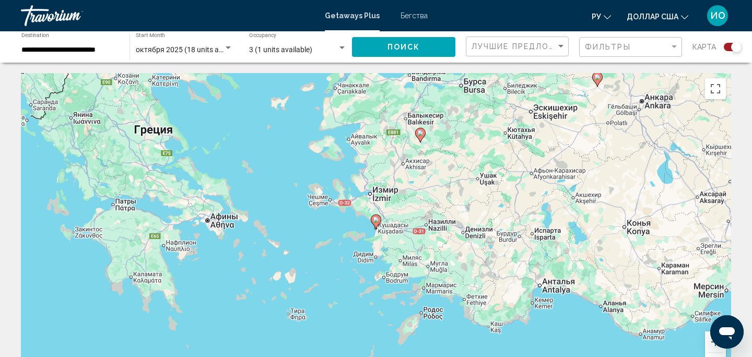
click at [376, 222] on image "Основное содержание" at bounding box center [376, 220] width 6 height 6
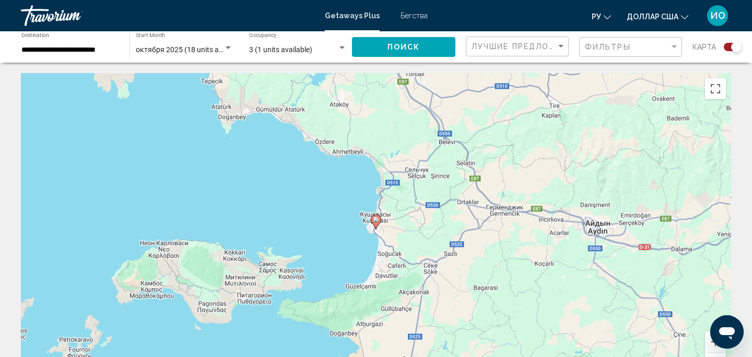
click at [377, 218] on image "Основное содержание" at bounding box center [376, 220] width 6 height 6
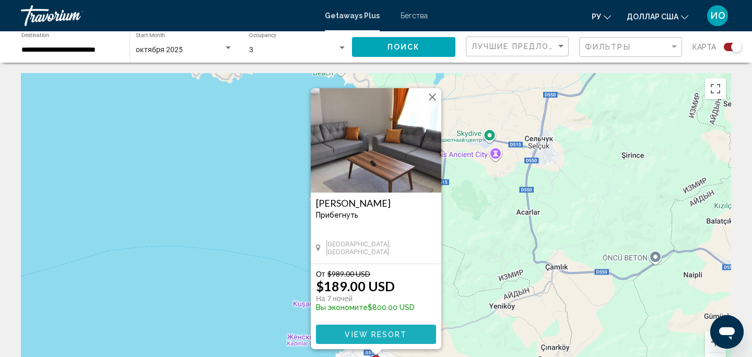
click at [375, 336] on span "View Resort" at bounding box center [376, 335] width 62 height 8
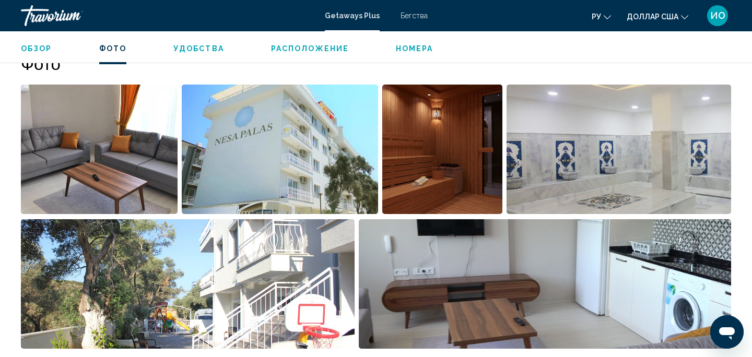
scroll to position [475, 0]
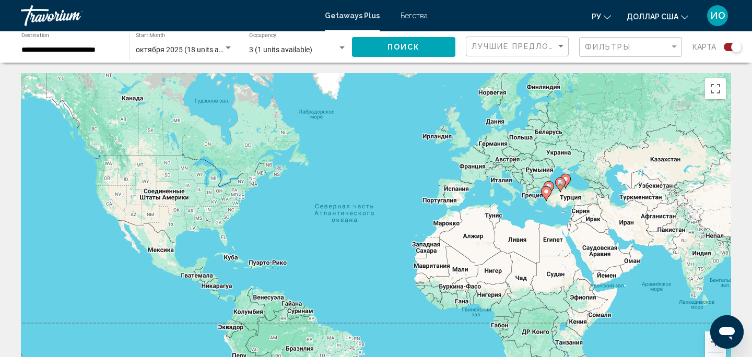
click at [249, 44] on div "3 (1 units available) Occupancy Any Occupancy" at bounding box center [298, 47] width 98 height 29
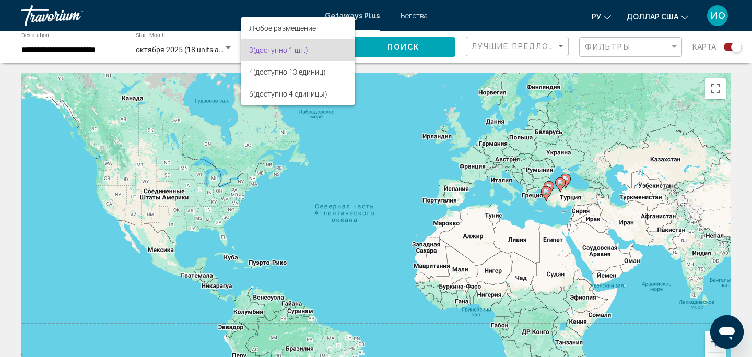
click at [216, 101] on div at bounding box center [376, 178] width 752 height 357
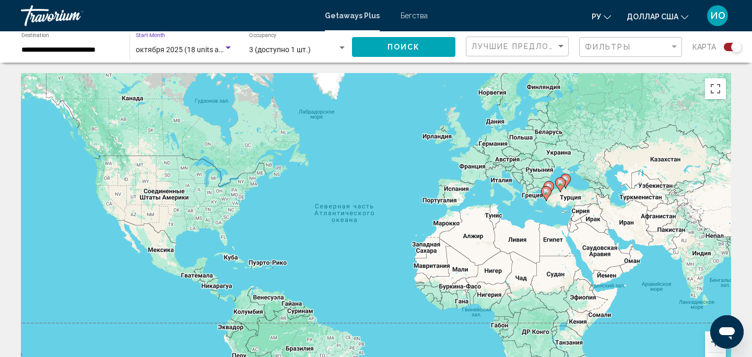
click at [183, 53] on span "октября 2025 (18 units available)" at bounding box center [191, 49] width 110 height 8
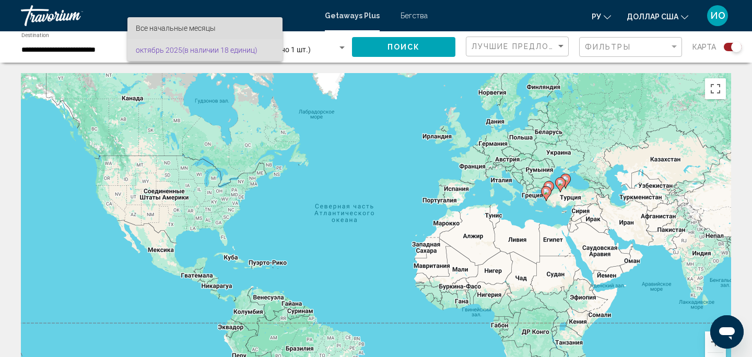
click at [199, 29] on font "Все начальные месяцы" at bounding box center [176, 28] width 80 height 8
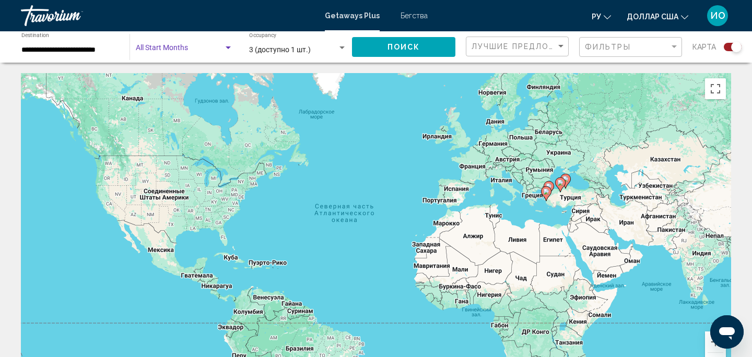
click at [229, 50] on div "Search widget" at bounding box center [227, 48] width 9 height 8
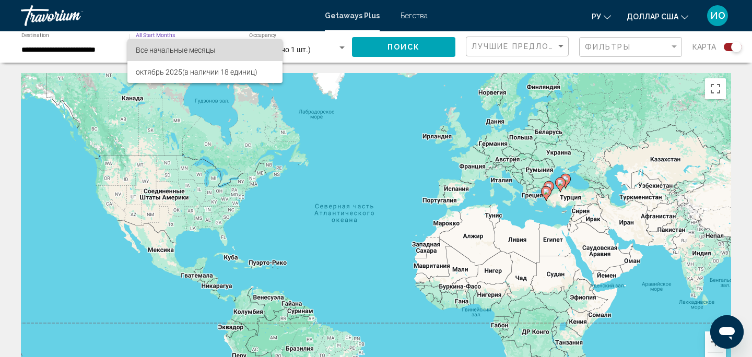
click at [191, 51] on font "Все начальные месяцы" at bounding box center [176, 50] width 80 height 8
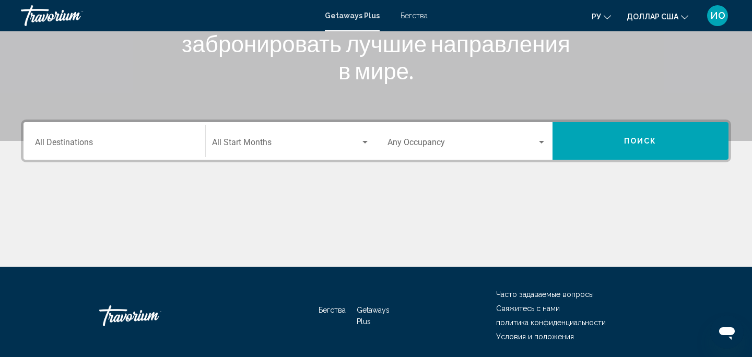
scroll to position [186, 0]
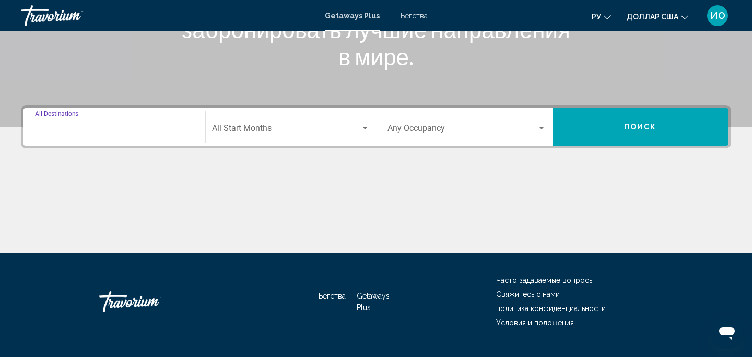
drag, startPoint x: 88, startPoint y: 128, endPoint x: 82, endPoint y: 128, distance: 5.7
click at [88, 128] on input "Destination All Destinations" at bounding box center [114, 130] width 159 height 9
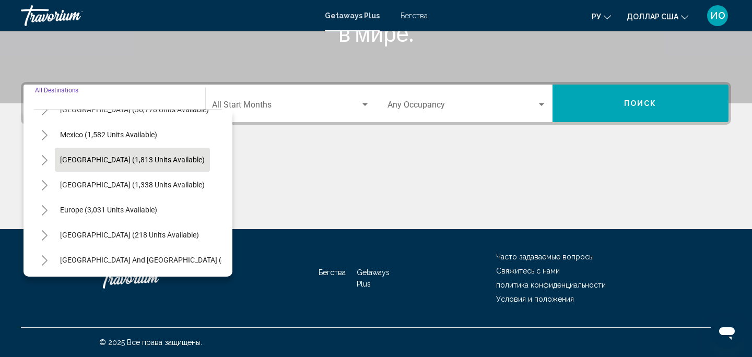
scroll to position [45, 0]
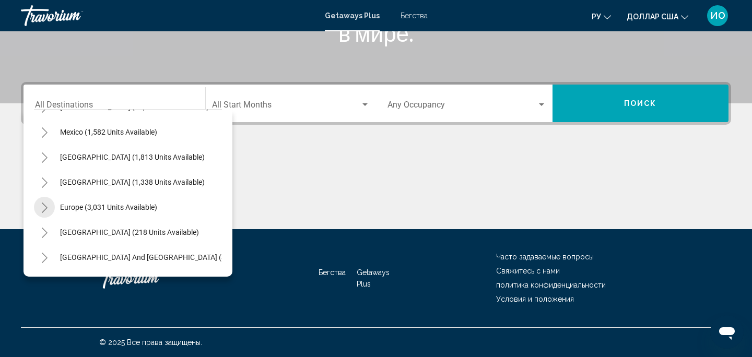
click at [42, 207] on icon "Toggle Europe (3,031 units available)" at bounding box center [45, 208] width 8 height 10
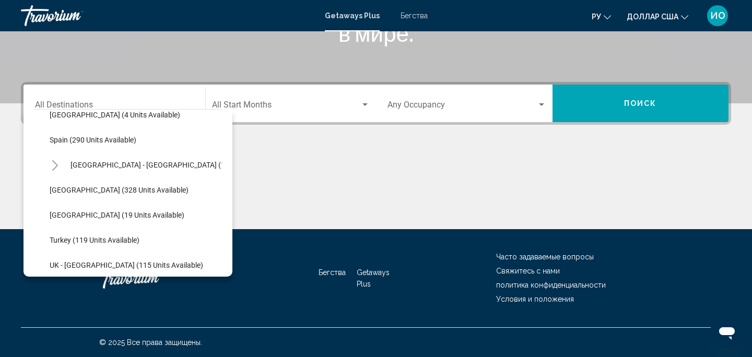
scroll to position [440, 0]
click at [97, 242] on span "Turkey (119 units available)" at bounding box center [95, 239] width 90 height 8
type input "**********"
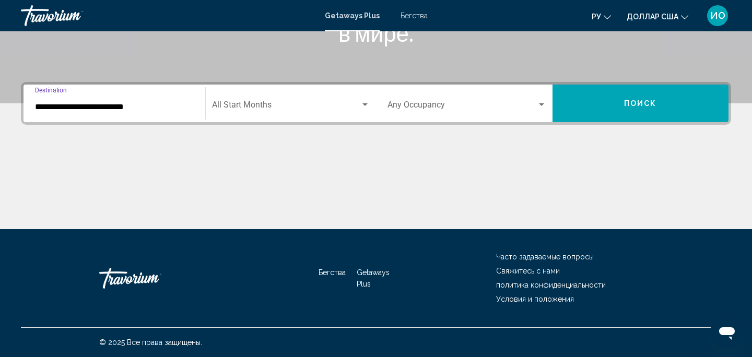
click at [364, 104] on div "Search widget" at bounding box center [364, 104] width 5 height 3
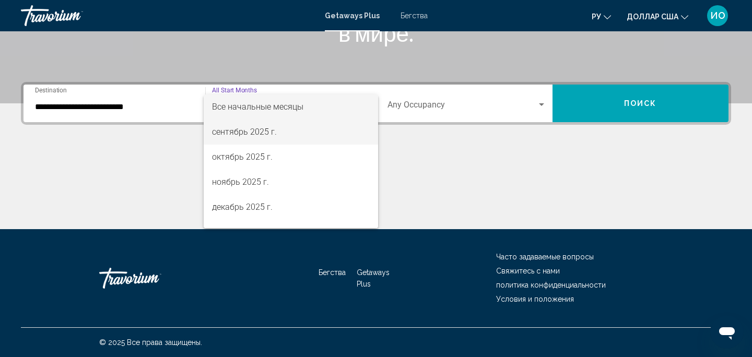
click at [239, 132] on font "сентябрь 2025 г." at bounding box center [244, 132] width 65 height 10
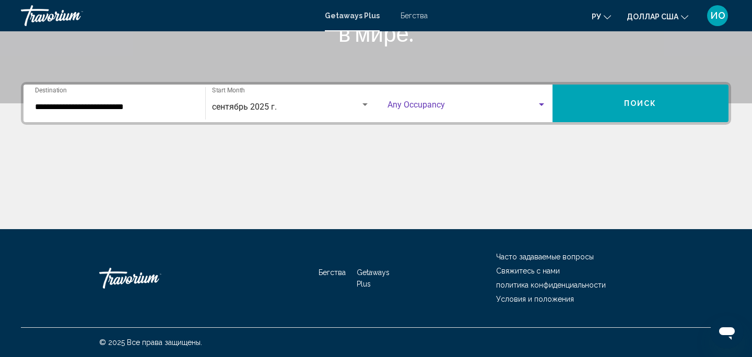
click at [541, 107] on div "Search widget" at bounding box center [541, 105] width 9 height 8
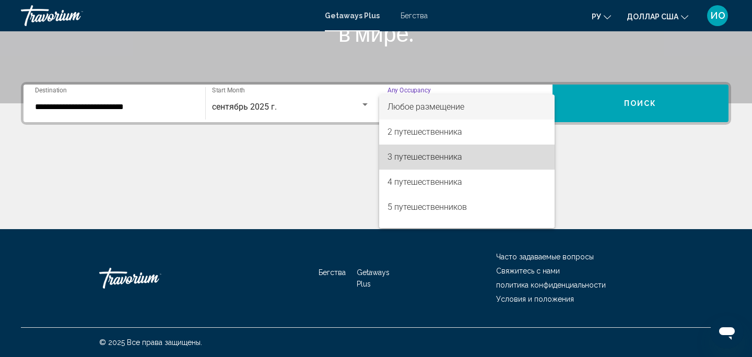
click at [477, 158] on span "3 путешественника" at bounding box center [466, 157] width 159 height 25
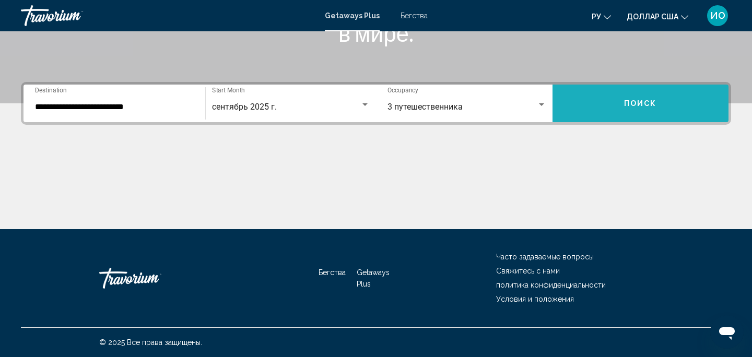
click at [649, 105] on span "Поиск" at bounding box center [640, 104] width 33 height 8
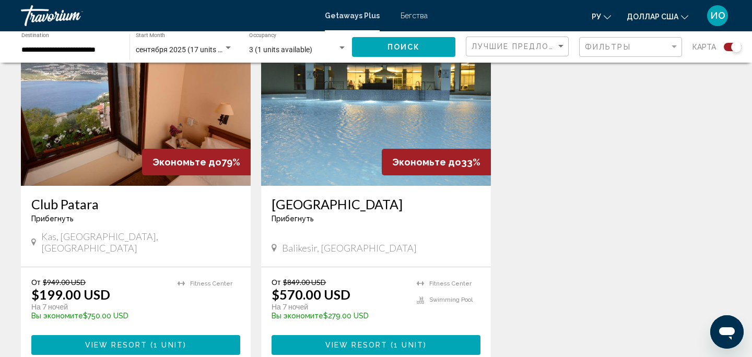
scroll to position [771, 0]
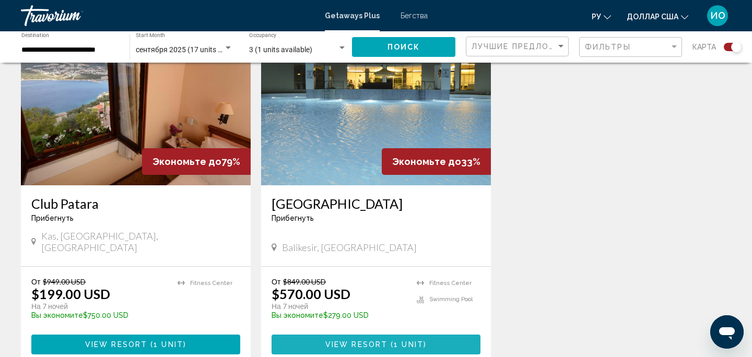
click at [384, 341] on span "View Resort" at bounding box center [356, 345] width 62 height 8
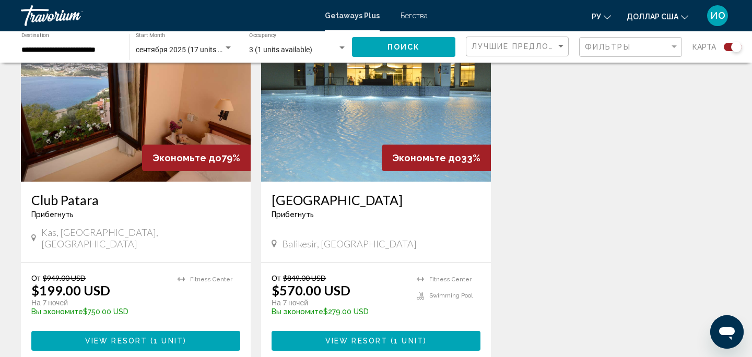
scroll to position [776, 0]
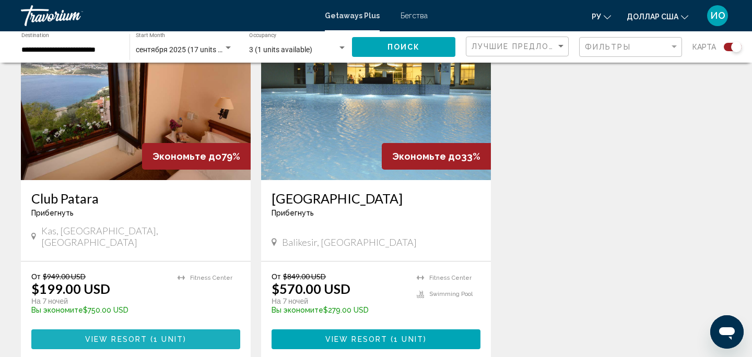
click at [146, 336] on span "View Resort" at bounding box center [116, 340] width 62 height 8
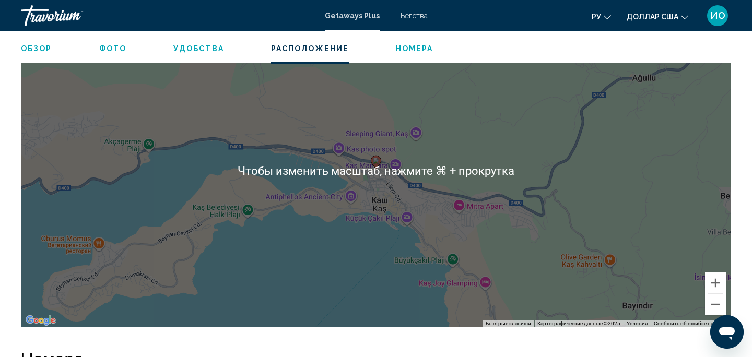
scroll to position [1212, 0]
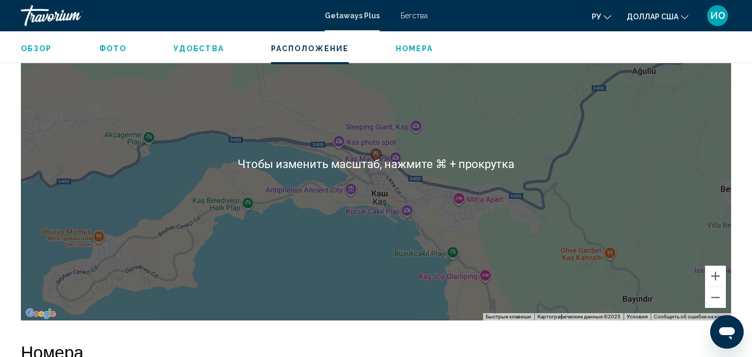
click at [354, 242] on div "Чтобы активировать перетаскивание с помощью клавиатуры, нажмите Alt + Ввод. Пос…" at bounding box center [376, 163] width 710 height 313
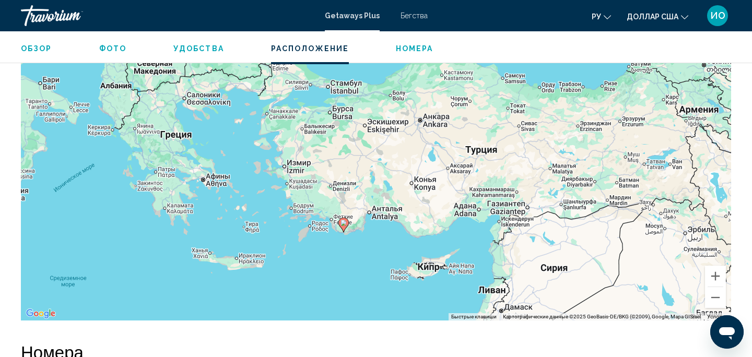
drag, startPoint x: 340, startPoint y: 248, endPoint x: 345, endPoint y: 223, distance: 25.0
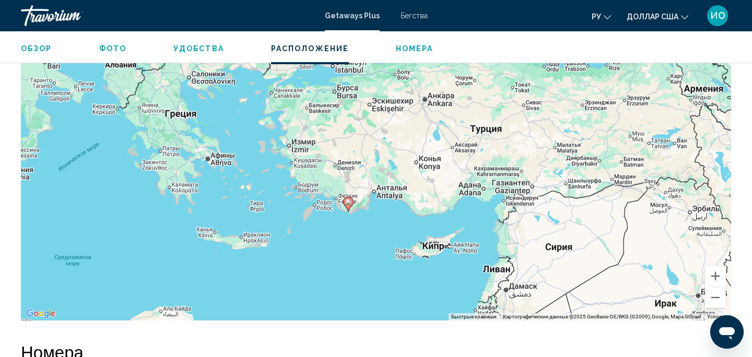
drag, startPoint x: 345, startPoint y: 223, endPoint x: 350, endPoint y: 197, distance: 26.5
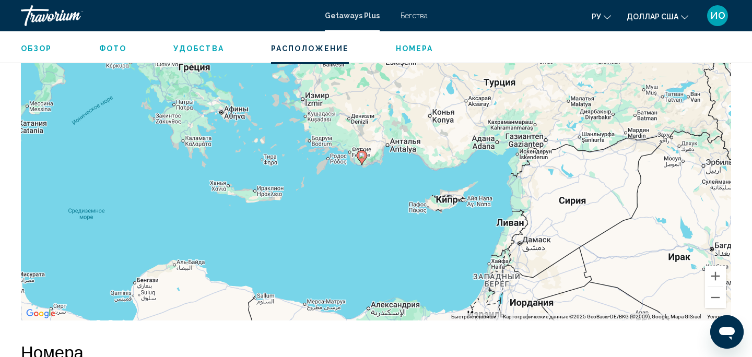
drag, startPoint x: 350, startPoint y: 197, endPoint x: 361, endPoint y: 160, distance: 39.3
click at [361, 160] on icon "Основное содержание" at bounding box center [361, 158] width 9 height 14
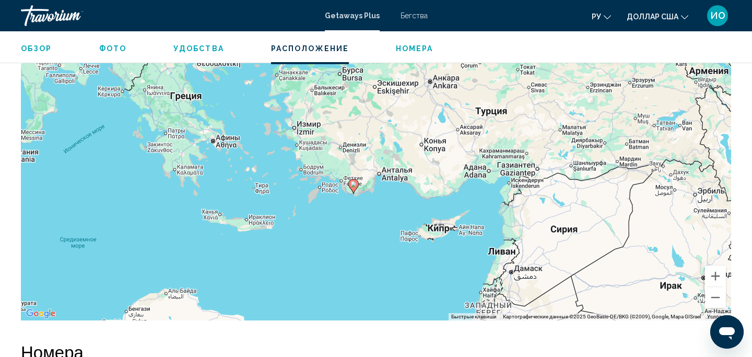
drag, startPoint x: 352, startPoint y: 174, endPoint x: 337, endPoint y: 216, distance: 43.9
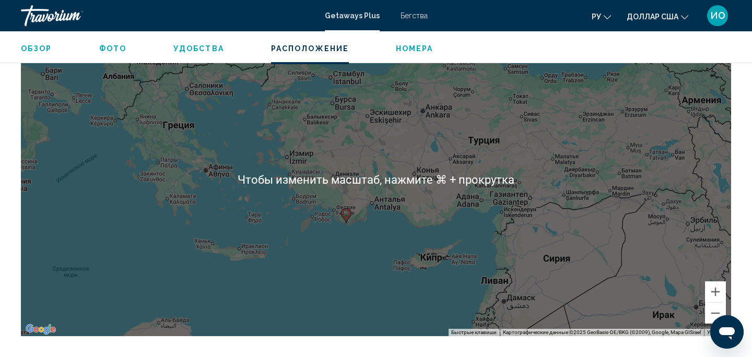
scroll to position [1186, 0]
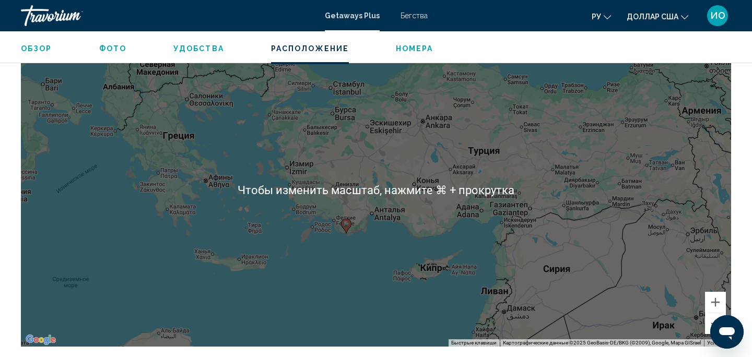
click at [337, 215] on div "Чтобы активировать перетаскивание с помощью клавиатуры, нажмите Alt + Ввод. Пос…" at bounding box center [376, 189] width 710 height 313
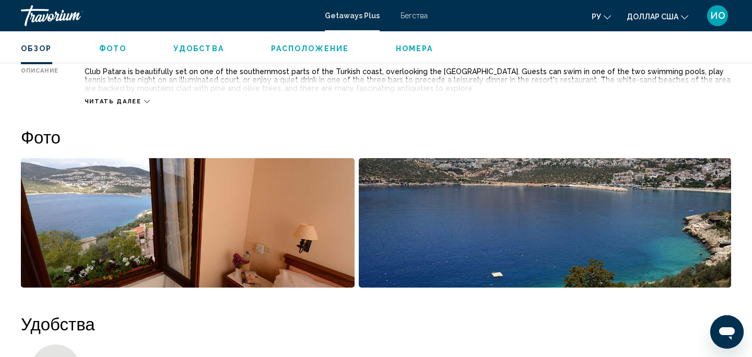
scroll to position [404, 0]
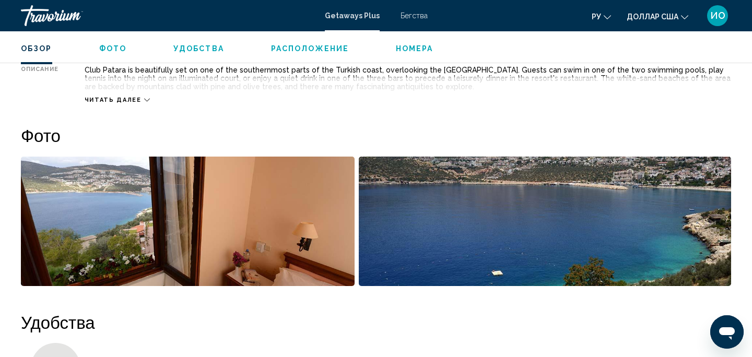
click at [472, 233] on img "Open full-screen image slider" at bounding box center [545, 221] width 373 height 129
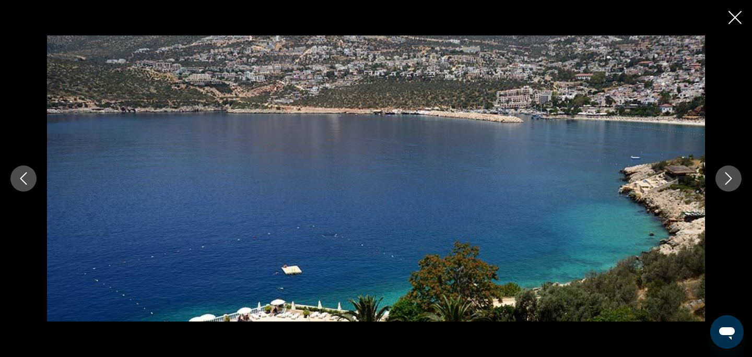
click at [311, 296] on img "Основное содержание" at bounding box center [376, 179] width 658 height 286
click at [723, 180] on icon "Next image" at bounding box center [728, 178] width 13 height 13
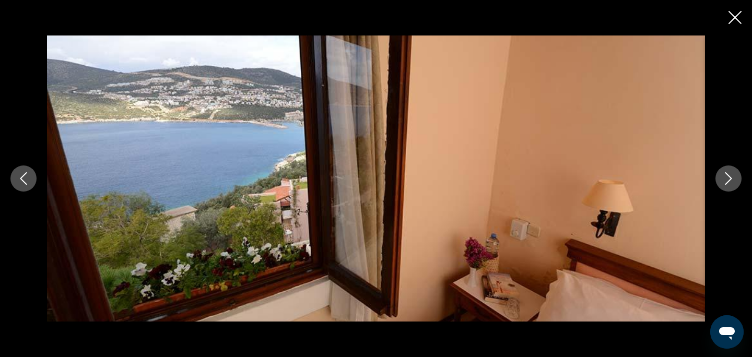
click at [723, 185] on button "Next image" at bounding box center [728, 179] width 26 height 26
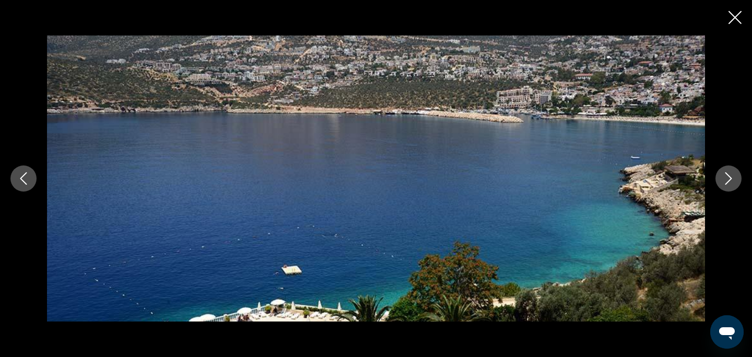
click at [736, 16] on icon "Close slideshow" at bounding box center [734, 17] width 13 height 13
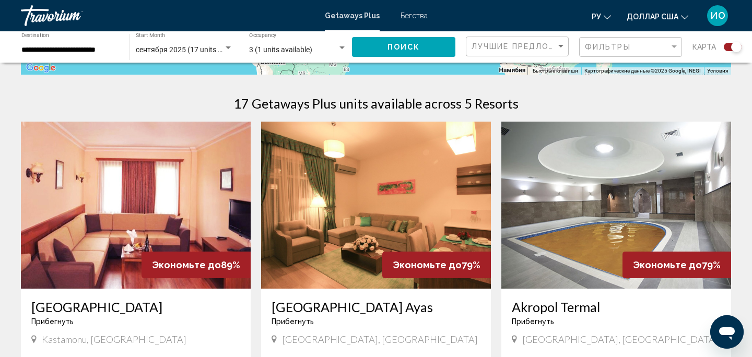
scroll to position [299, 0]
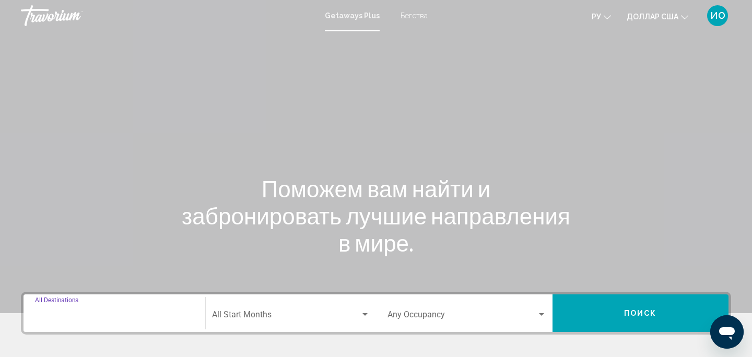
click at [103, 313] on input "Destination All Destinations" at bounding box center [114, 316] width 159 height 9
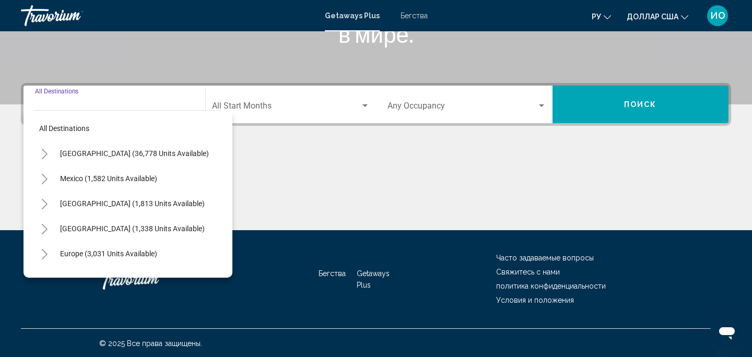
scroll to position [210, 0]
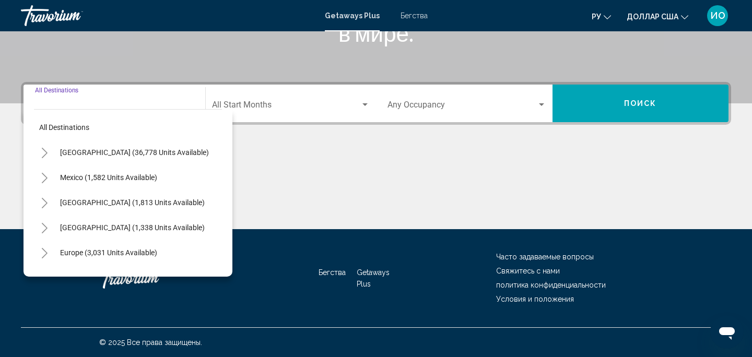
click at [46, 253] on icon "Toggle Europe (3,031 units available)" at bounding box center [45, 253] width 6 height 10
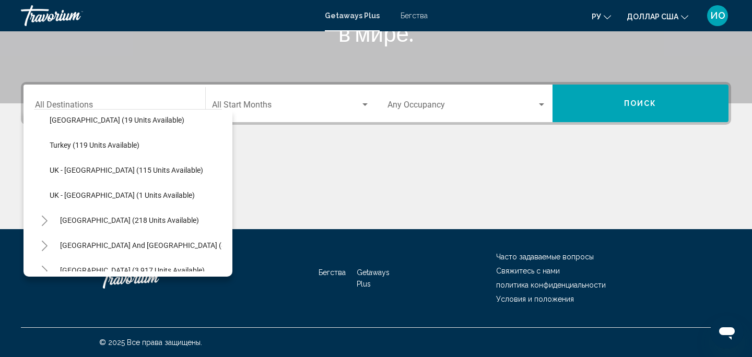
scroll to position [536, 0]
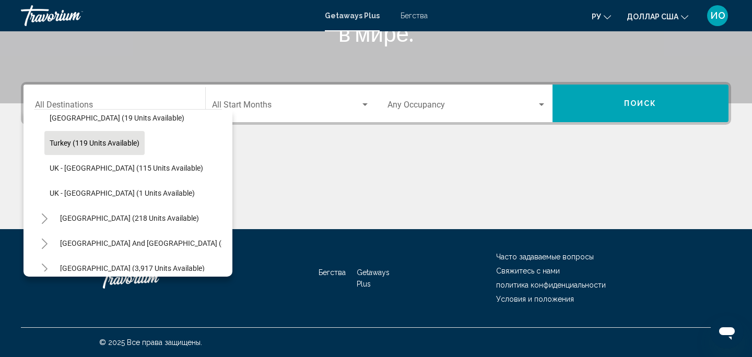
click at [113, 142] on span "Turkey (119 units available)" at bounding box center [95, 143] width 90 height 8
type input "**********"
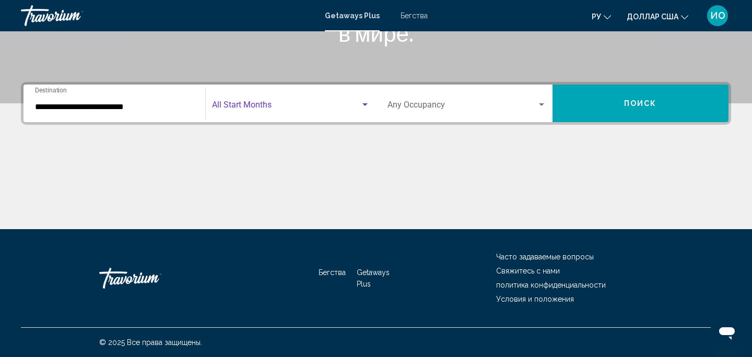
click at [365, 105] on div "Search widget" at bounding box center [364, 104] width 5 height 3
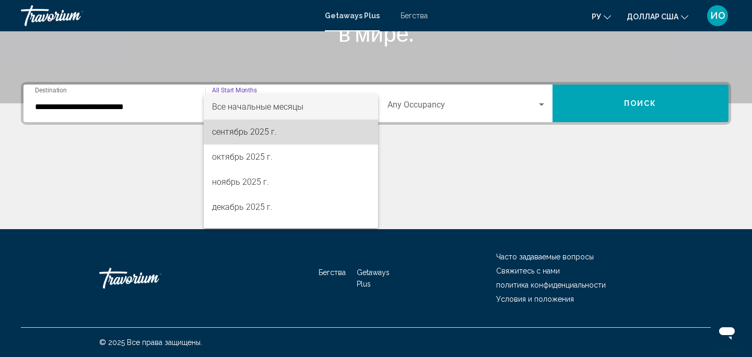
click at [300, 132] on span "сентябрь 2025 г." at bounding box center [291, 132] width 158 height 25
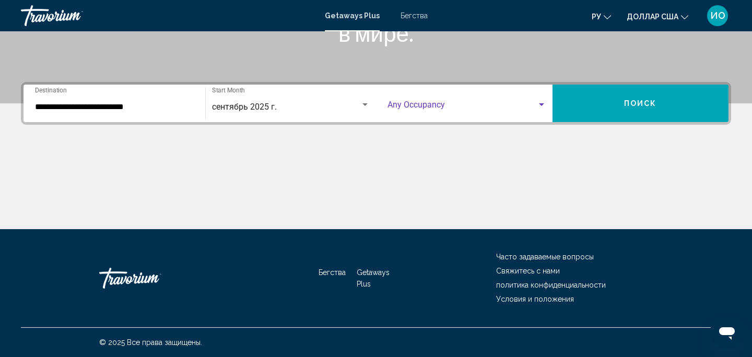
click at [542, 104] on div "Search widget" at bounding box center [541, 104] width 5 height 3
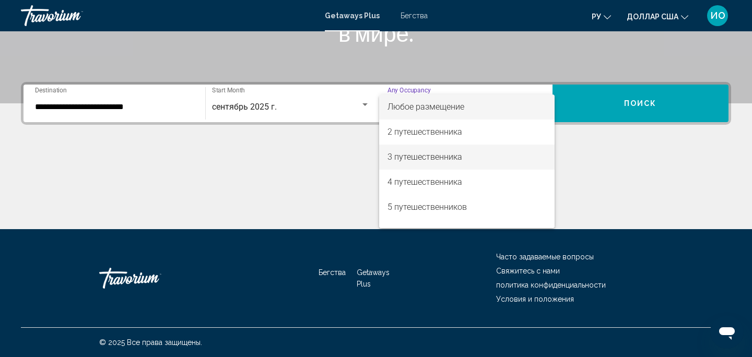
click at [490, 152] on span "3 путешественника" at bounding box center [466, 157] width 159 height 25
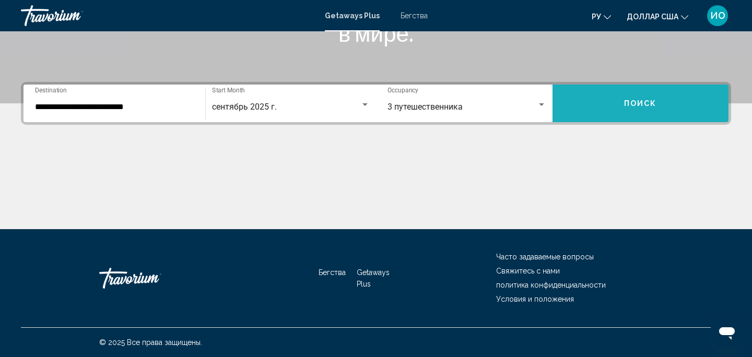
click at [645, 102] on span "Поиск" at bounding box center [640, 104] width 33 height 8
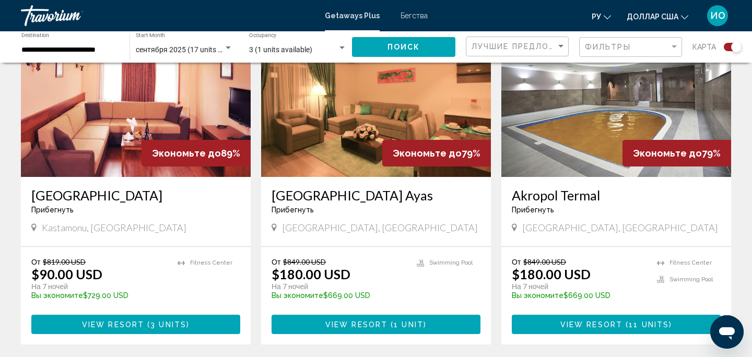
scroll to position [428, 0]
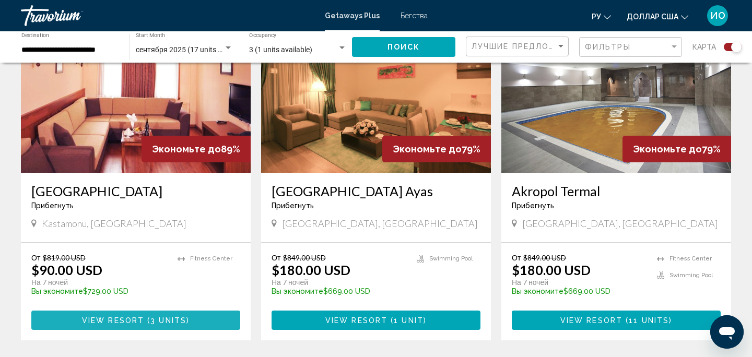
click at [147, 322] on span "( 3 units )" at bounding box center [166, 320] width 45 height 8
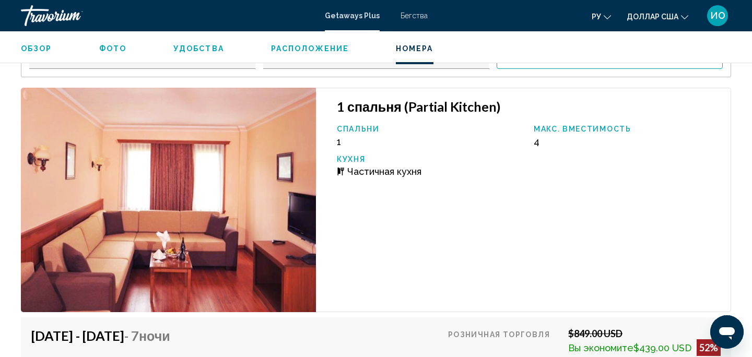
scroll to position [1655, 0]
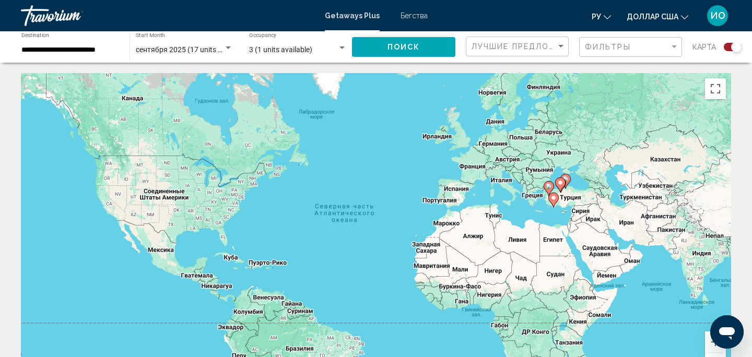
click at [555, 206] on gmp-advanced-marker "Основное содержание" at bounding box center [553, 200] width 10 height 16
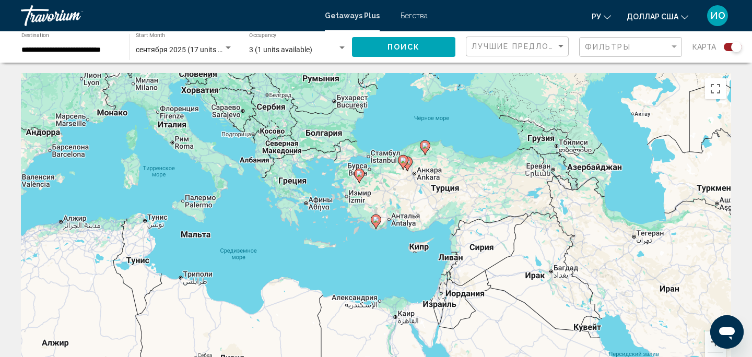
click at [376, 229] on gmp-advanced-marker "Основное содержание" at bounding box center [376, 222] width 10 height 16
type input "**********"
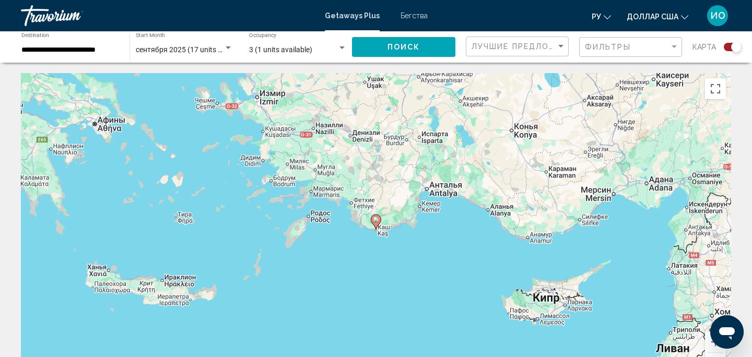
click at [375, 220] on image "Основное содержание" at bounding box center [376, 220] width 6 height 6
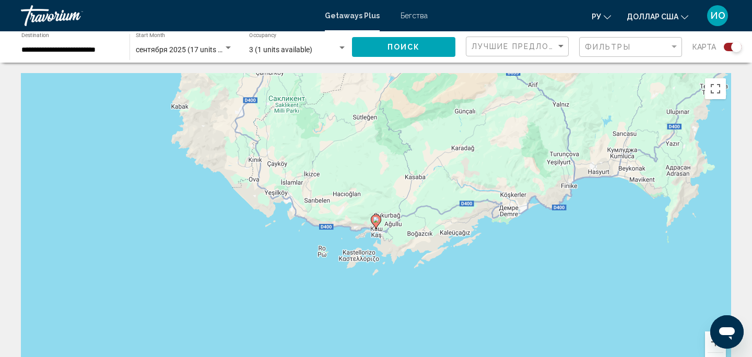
click at [375, 219] on image "Основное содержание" at bounding box center [376, 220] width 6 height 6
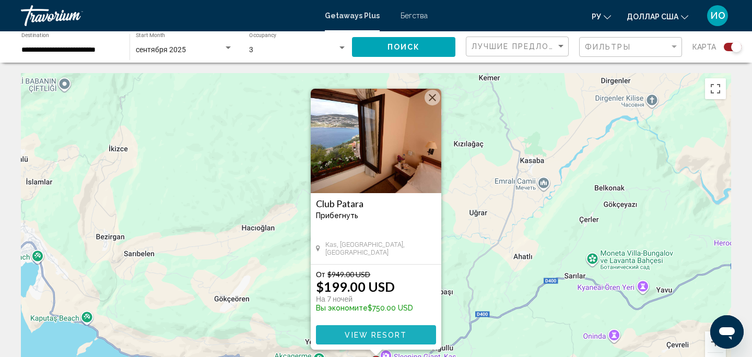
click at [377, 337] on span "View Resort" at bounding box center [376, 335] width 62 height 8
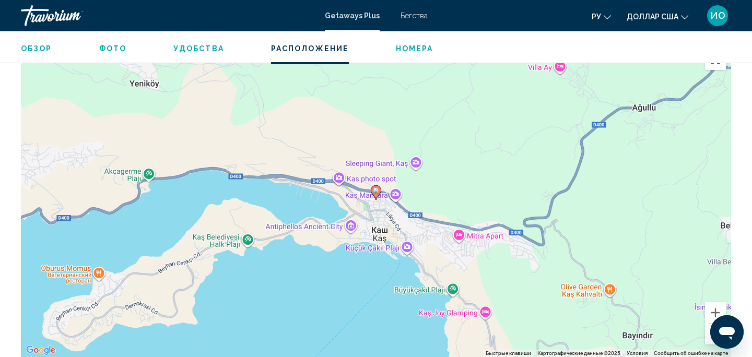
scroll to position [1184, 0]
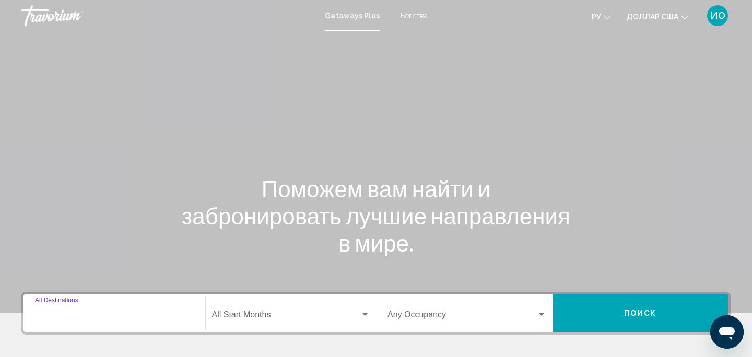
click at [65, 315] on input "Destination All Destinations" at bounding box center [114, 316] width 159 height 9
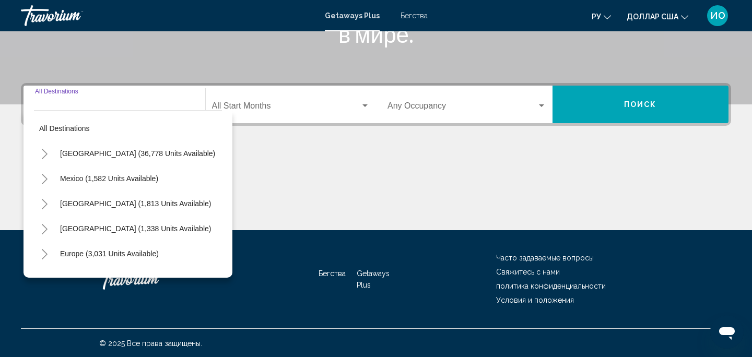
scroll to position [210, 0]
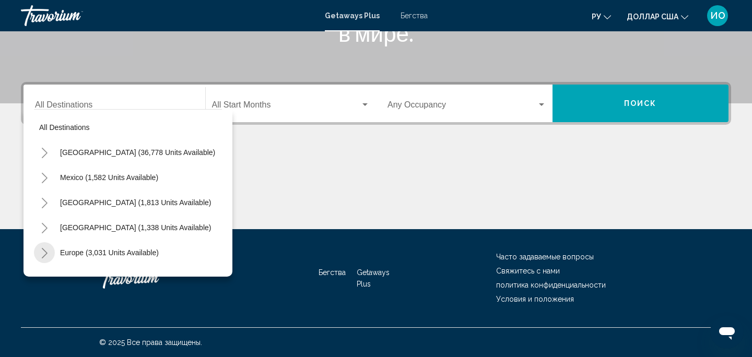
click at [42, 251] on icon "Toggle Europe (3,031 units available)" at bounding box center [45, 253] width 8 height 10
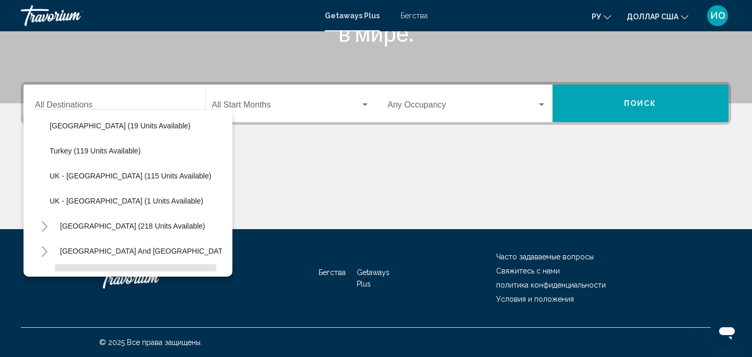
scroll to position [510, 0]
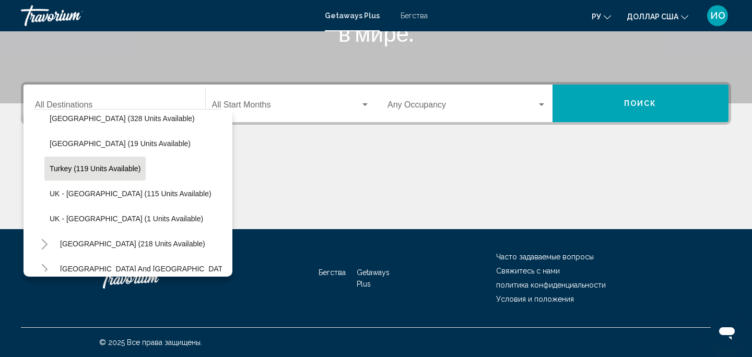
click at [66, 168] on span "Turkey (119 units available)" at bounding box center [95, 168] width 91 height 8
type input "**********"
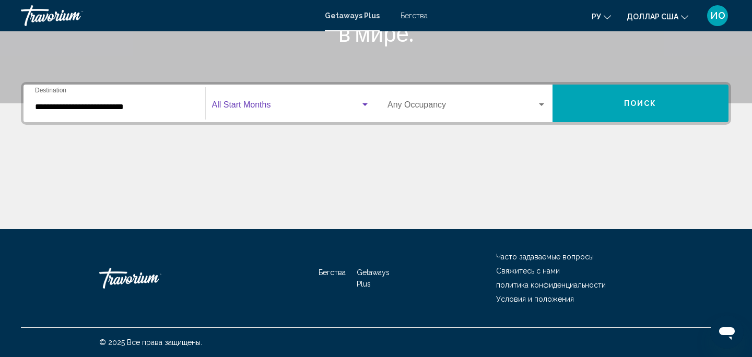
click at [365, 104] on div "Виджет поиска" at bounding box center [364, 104] width 5 height 3
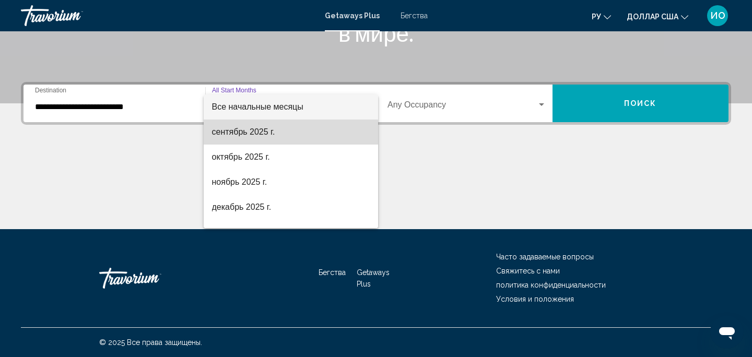
click at [264, 136] on font "сентябрь 2025 г." at bounding box center [243, 131] width 63 height 9
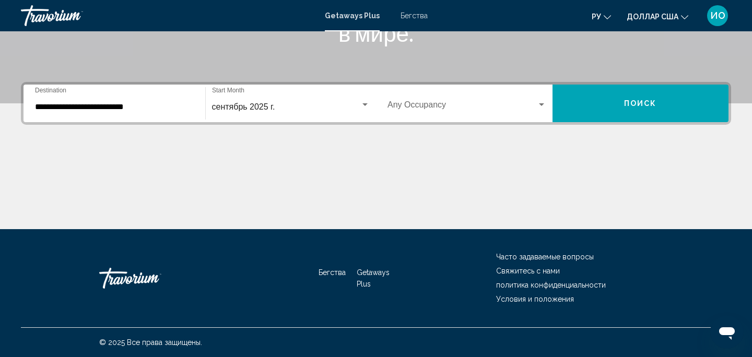
click at [477, 102] on div "Occupancy Any Occupancy" at bounding box center [466, 103] width 159 height 33
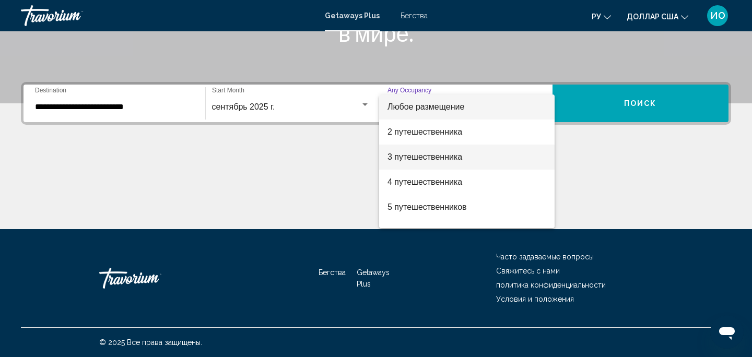
click at [459, 160] on span "3 путешественника" at bounding box center [466, 157] width 159 height 25
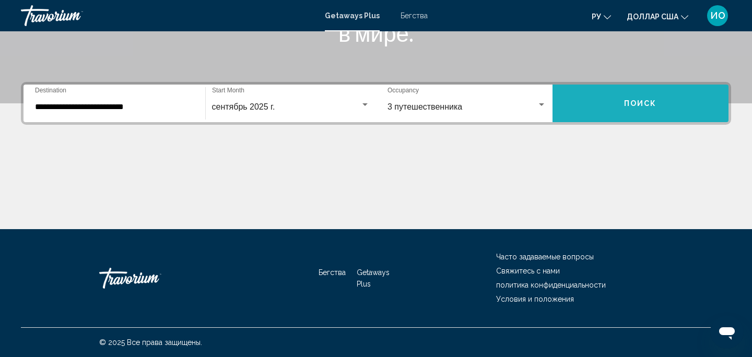
click at [640, 101] on span "Поиск" at bounding box center [640, 104] width 33 height 8
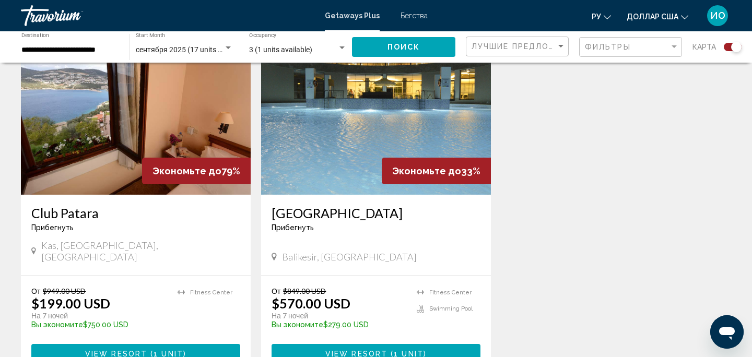
scroll to position [762, 0]
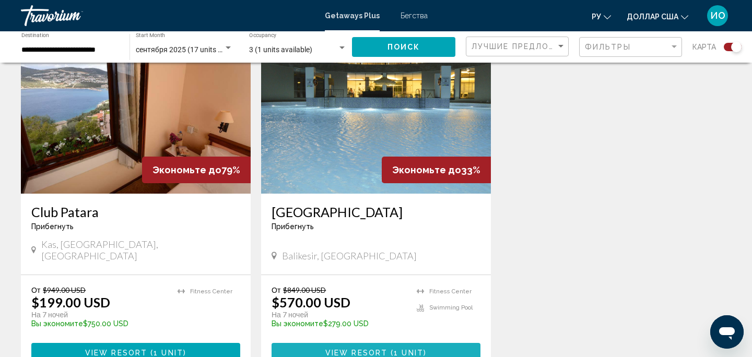
click at [378, 349] on span "View Resort" at bounding box center [356, 353] width 62 height 8
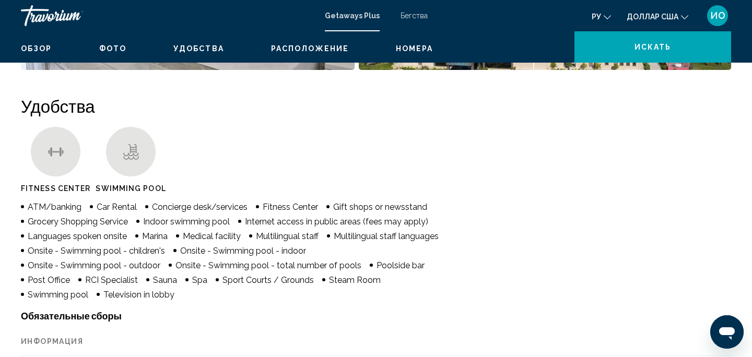
scroll to position [9, 0]
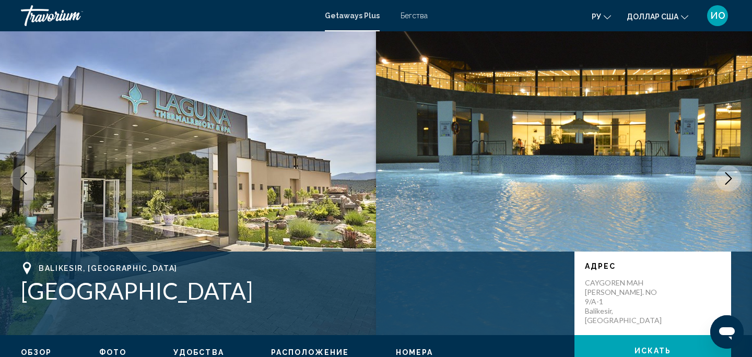
click at [717, 177] on button "Next image" at bounding box center [728, 179] width 26 height 26
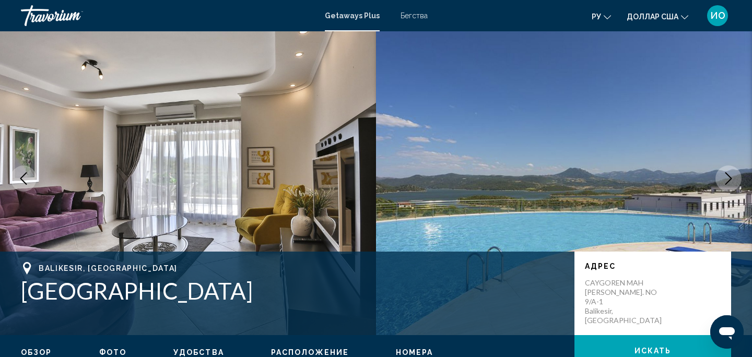
click at [717, 179] on button "Next image" at bounding box center [728, 179] width 26 height 26
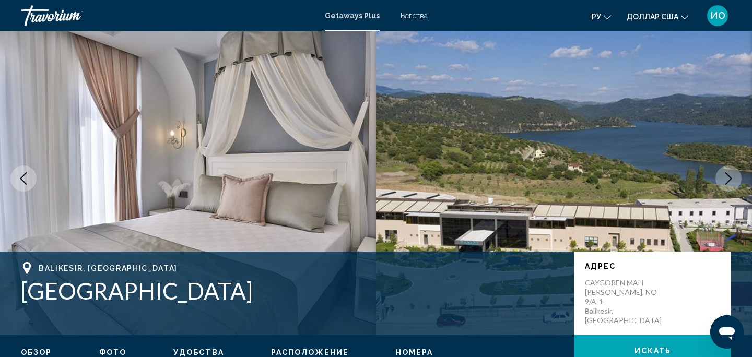
click at [717, 179] on button "Next image" at bounding box center [728, 179] width 26 height 26
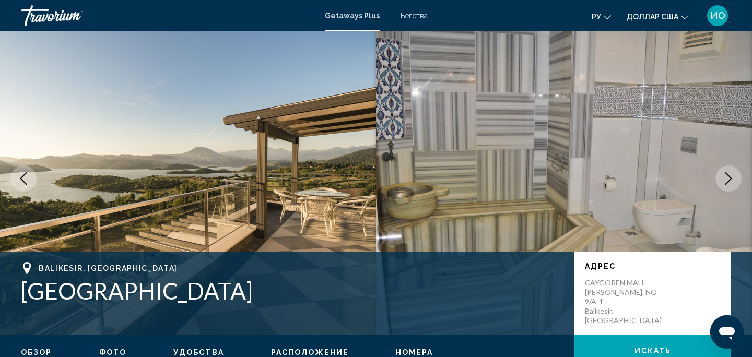
click at [717, 180] on button "Next image" at bounding box center [728, 179] width 26 height 26
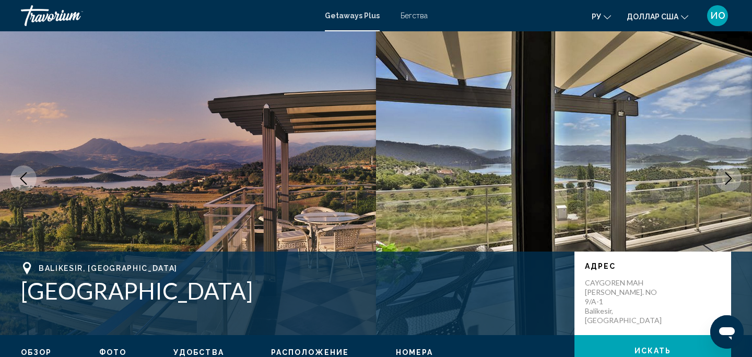
click at [717, 180] on button "Next image" at bounding box center [728, 179] width 26 height 26
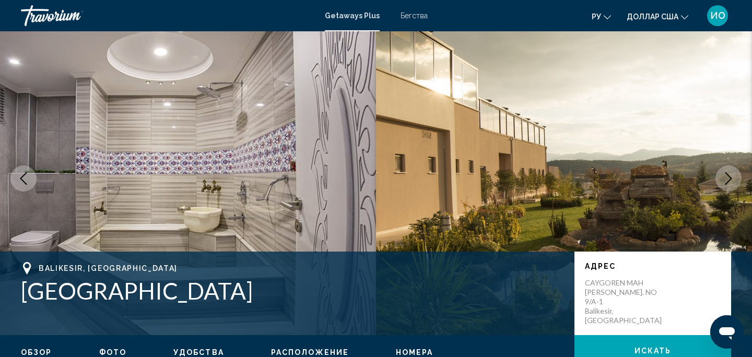
click at [717, 181] on button "Next image" at bounding box center [728, 179] width 26 height 26
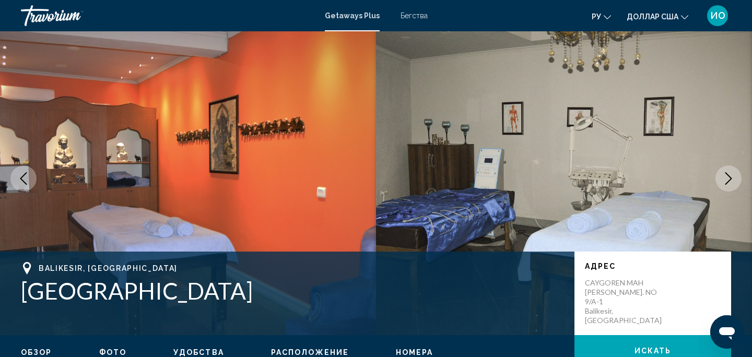
click at [717, 181] on button "Next image" at bounding box center [728, 179] width 26 height 26
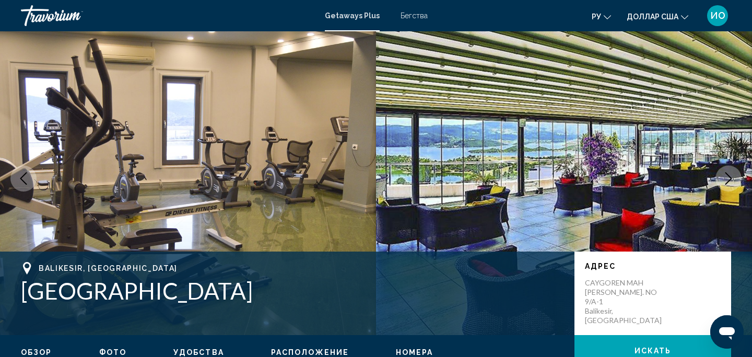
click at [717, 182] on button "Next image" at bounding box center [728, 179] width 26 height 26
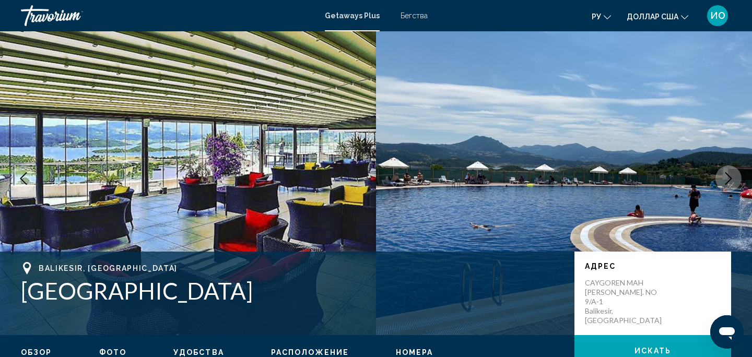
click at [717, 182] on button "Next image" at bounding box center [728, 179] width 26 height 26
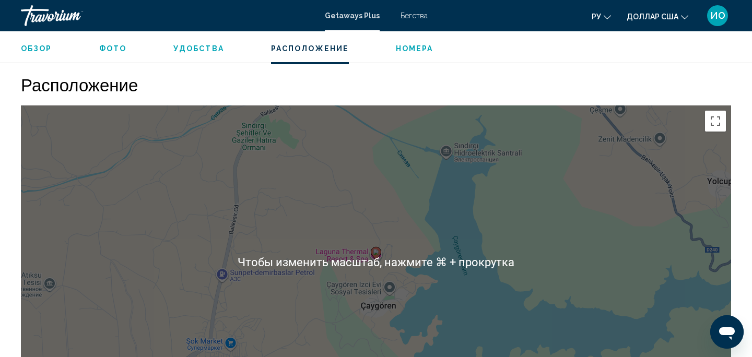
scroll to position [1381, 0]
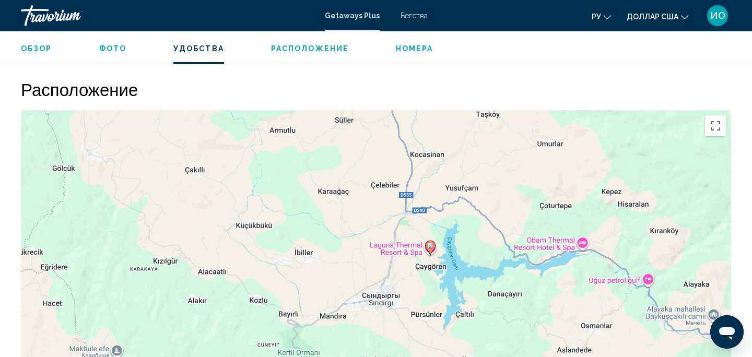
drag, startPoint x: 634, startPoint y: 142, endPoint x: 494, endPoint y: 228, distance: 164.3
click at [494, 228] on div "Чтобы активировать перетаскивание с помощью клавиатуры, нажмите Alt + Ввод. Пос…" at bounding box center [376, 266] width 710 height 313
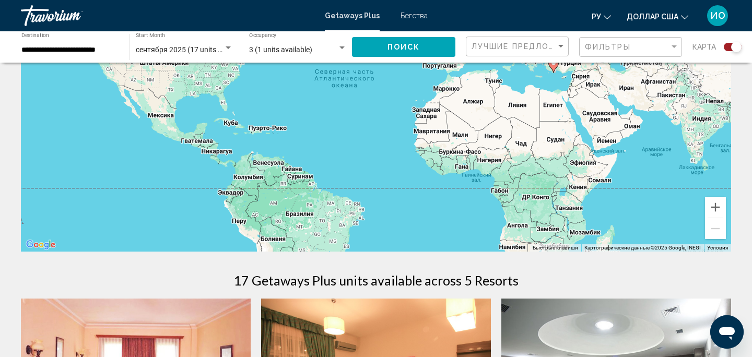
scroll to position [53, 0]
